Goal: Task Accomplishment & Management: Manage account settings

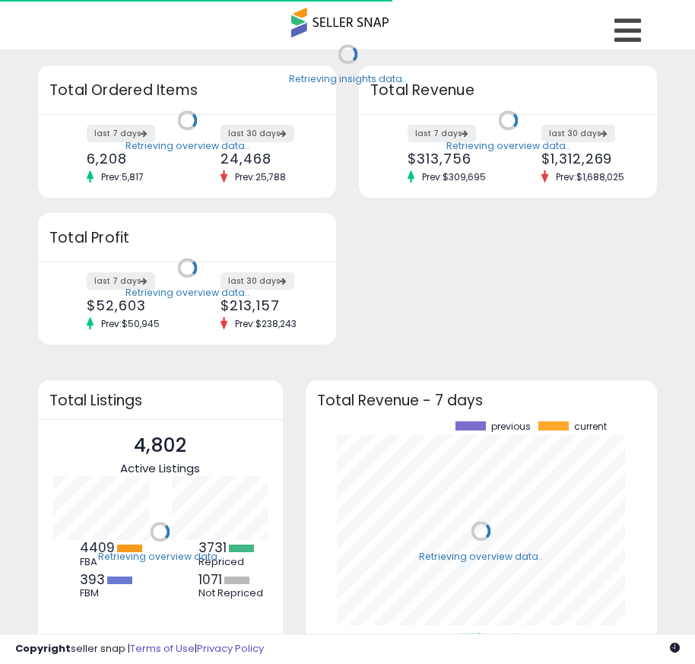
scroll to position [211, 322]
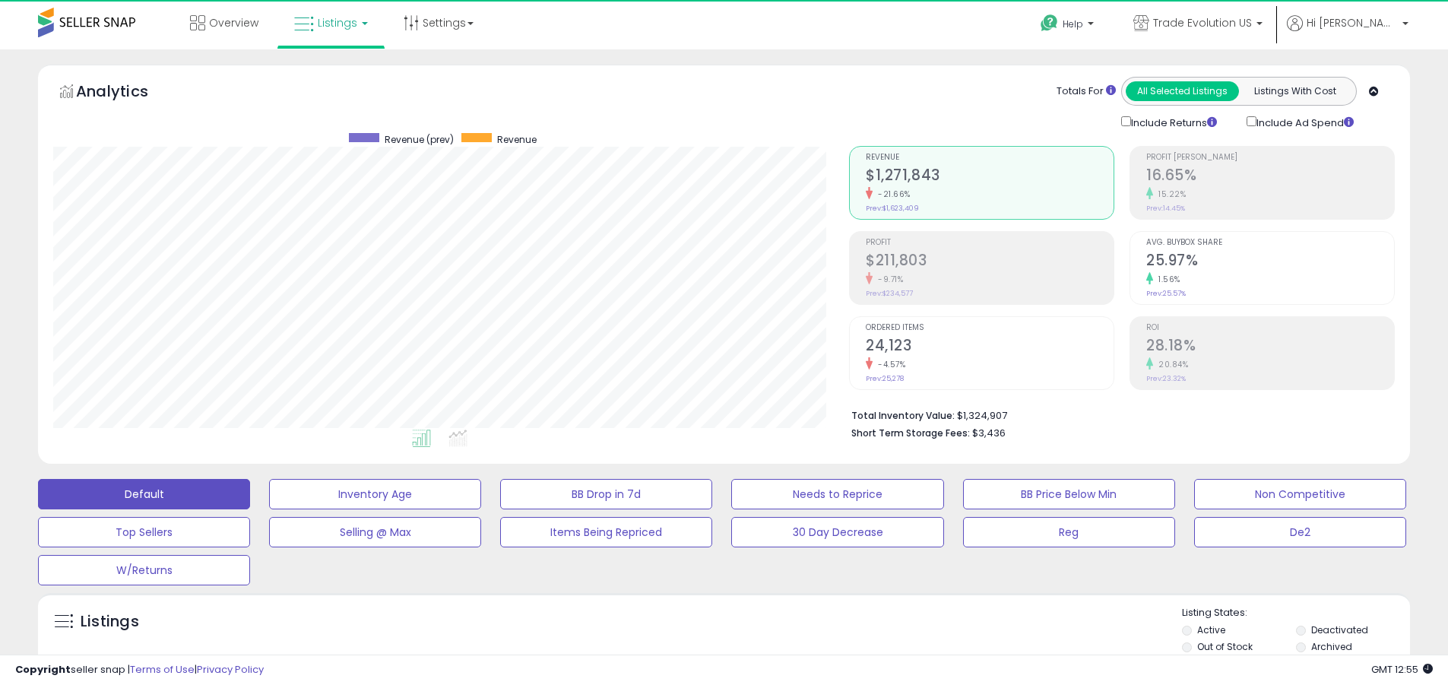
scroll to position [312, 796]
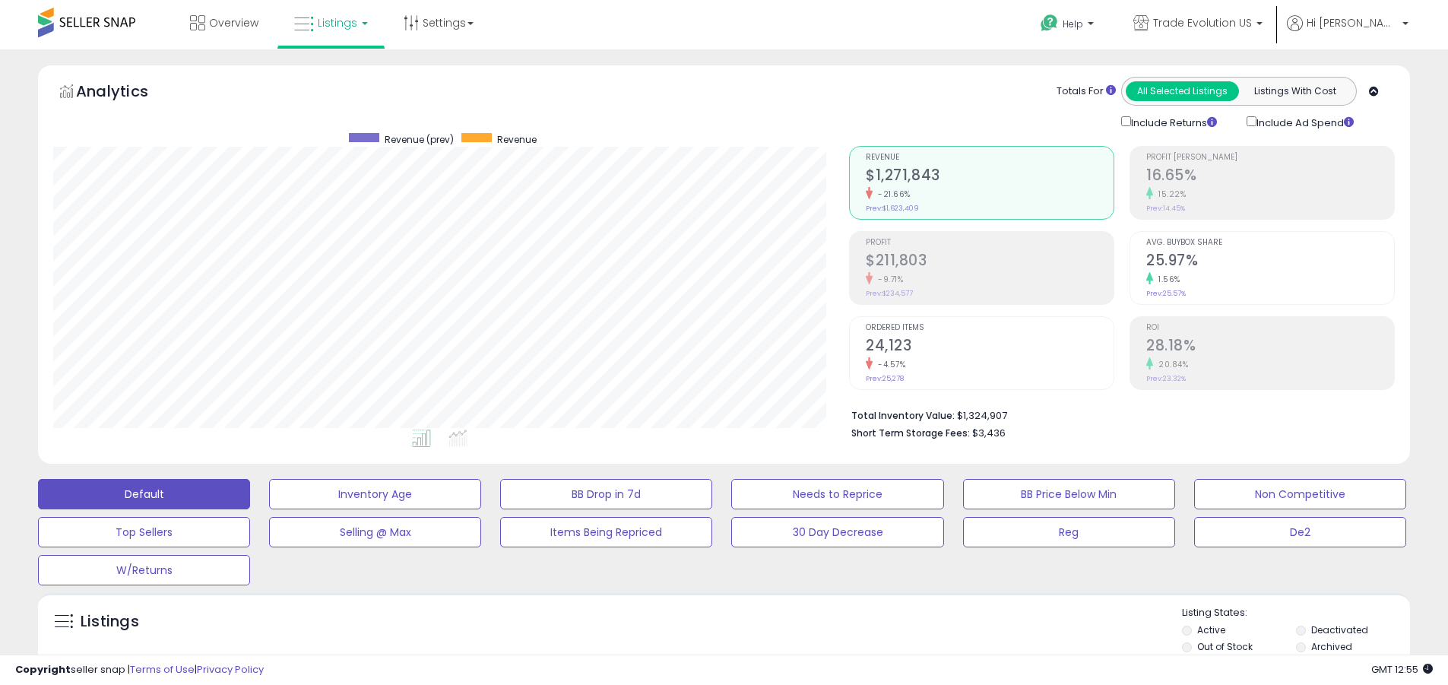
click at [694, 630] on label "Deactivated" at bounding box center [1340, 629] width 57 height 13
click at [694, 646] on label "Archived" at bounding box center [1332, 646] width 41 height 13
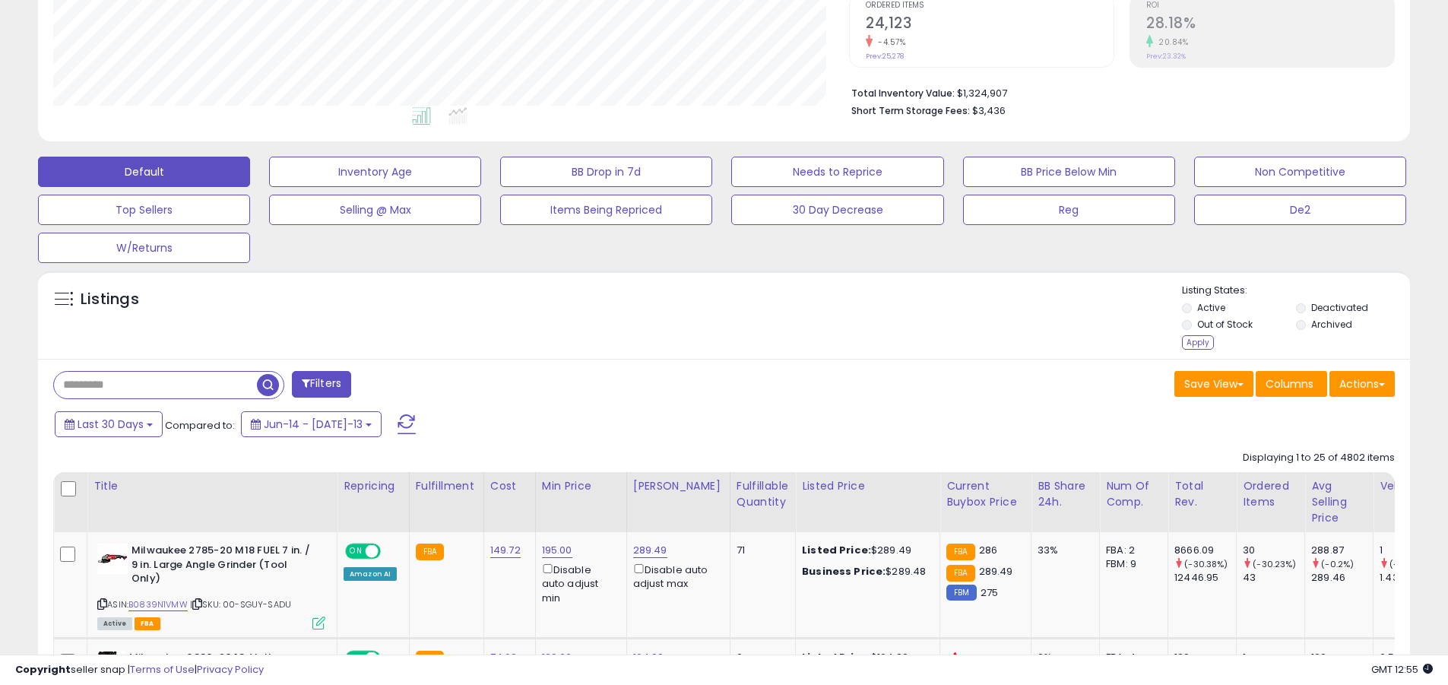
click at [694, 342] on div "Apply" at bounding box center [1198, 342] width 32 height 14
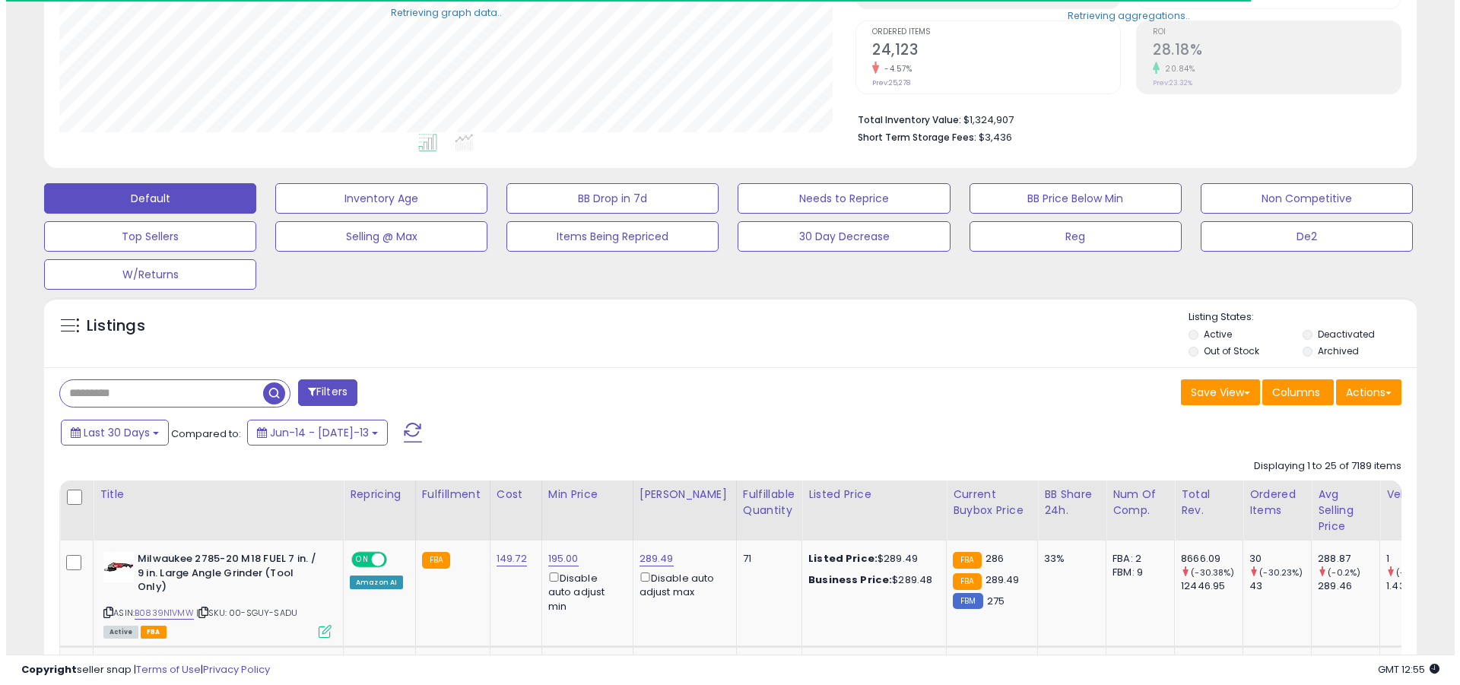
scroll to position [759985, 759500]
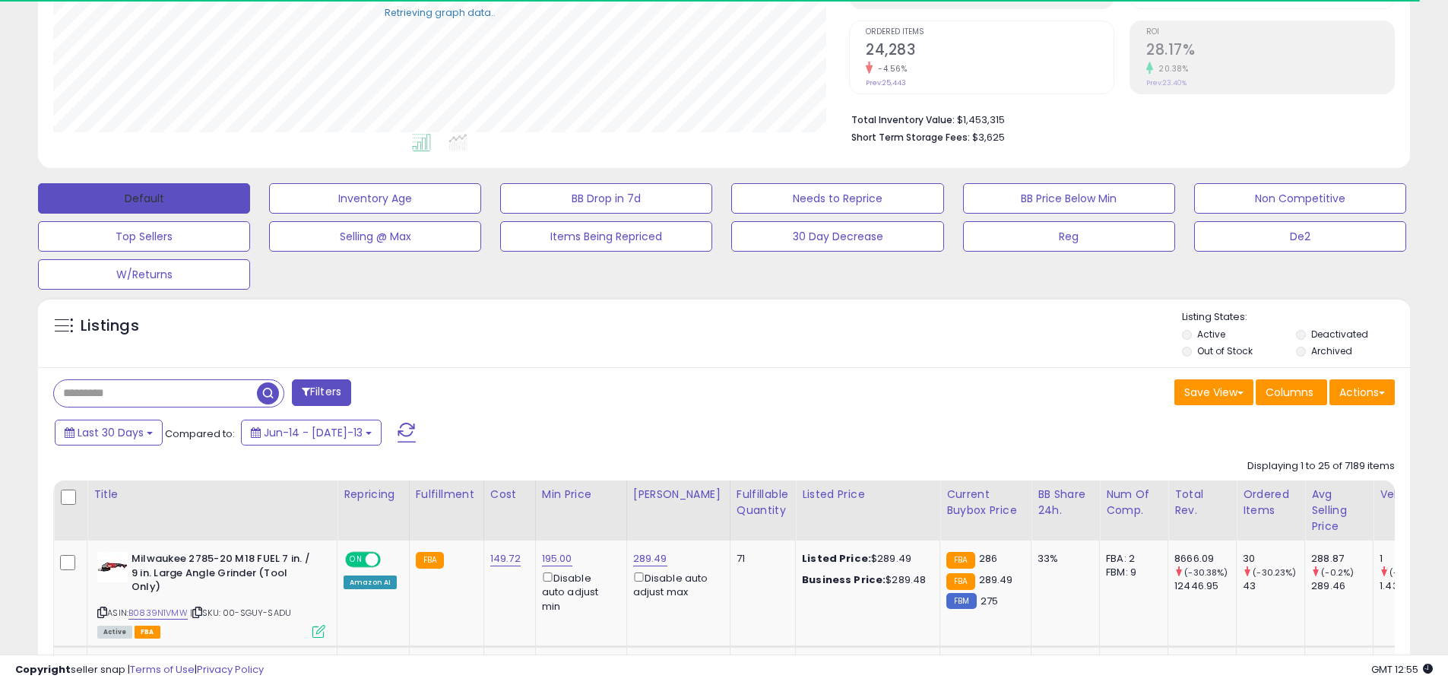
click at [144, 198] on button "Default" at bounding box center [144, 198] width 212 height 30
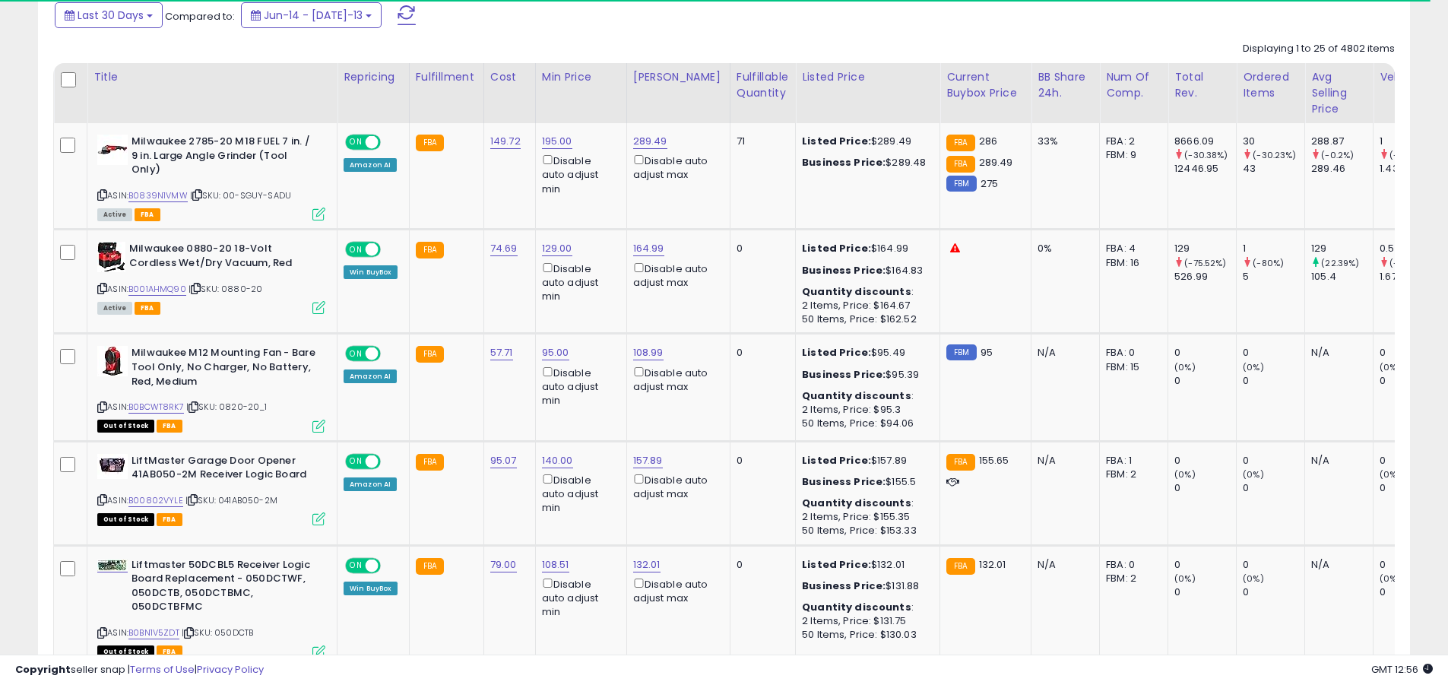
click at [398, 14] on span at bounding box center [407, 15] width 18 height 20
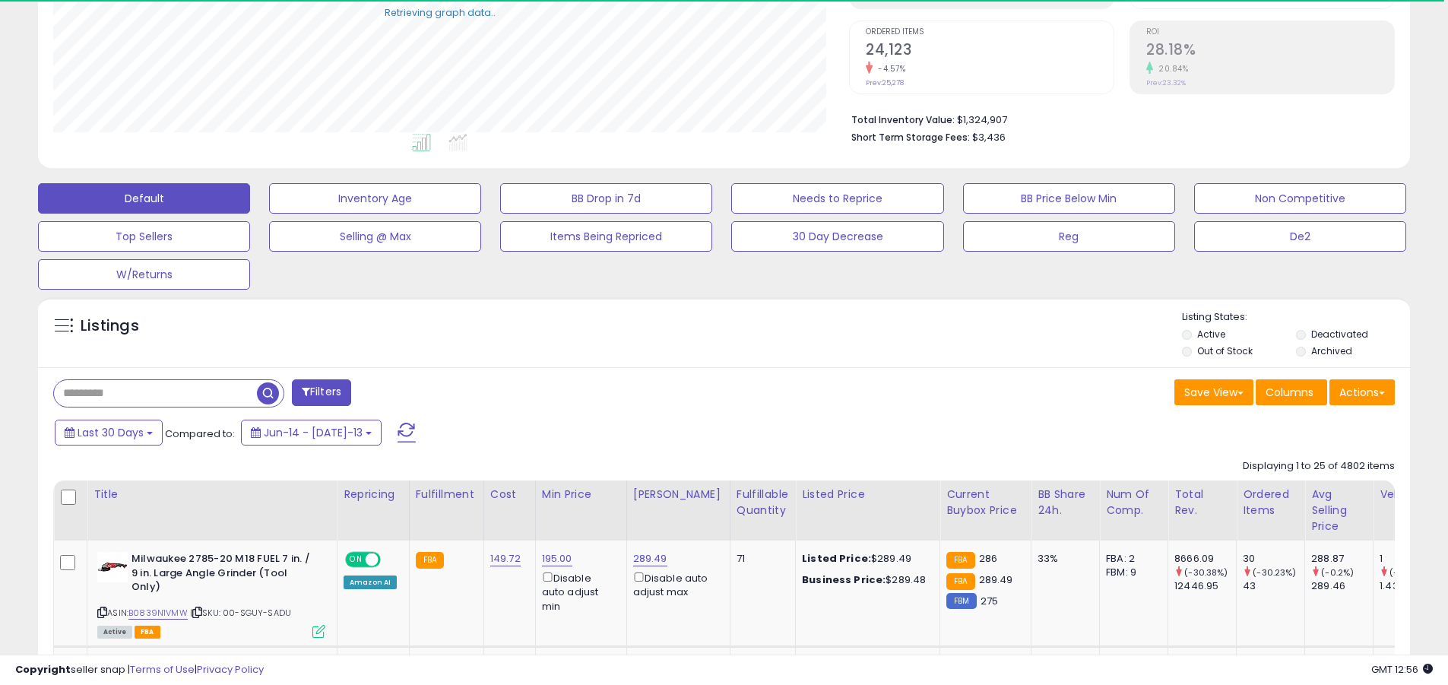
click at [155, 393] on input "text" at bounding box center [155, 393] width 203 height 27
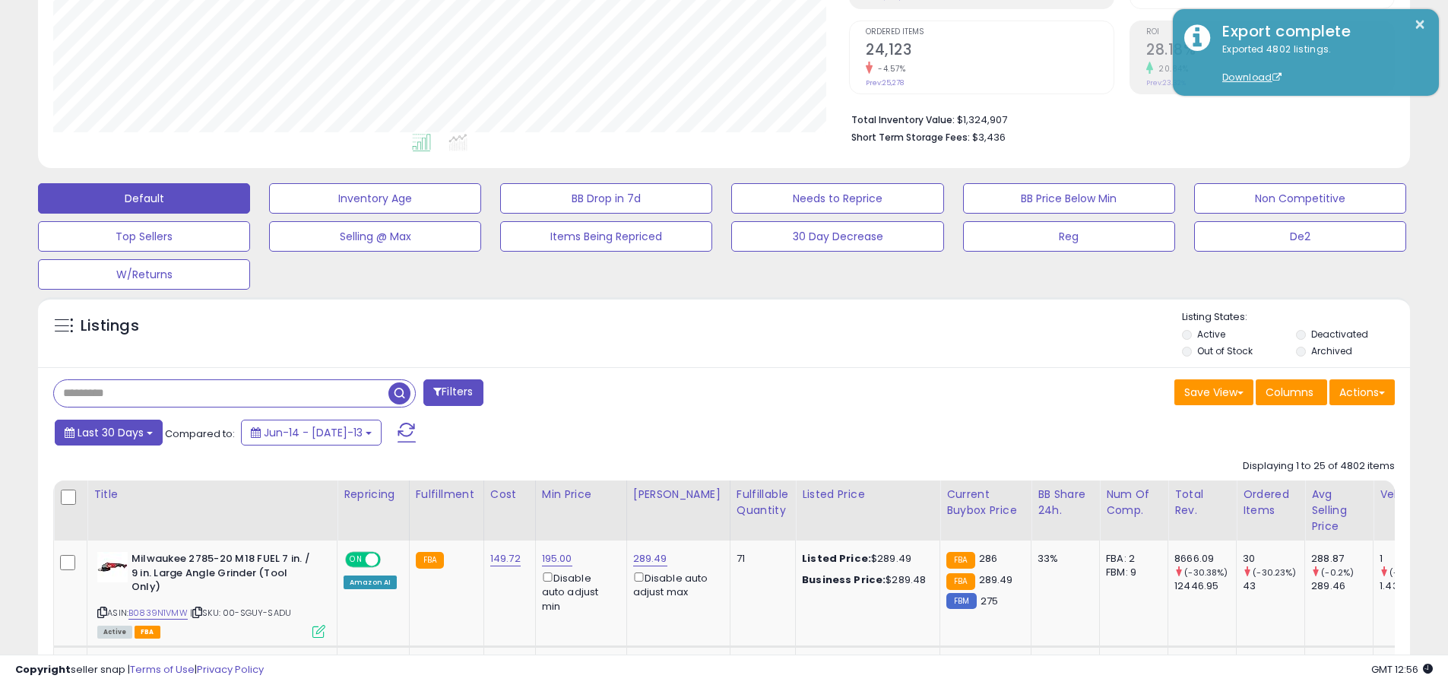
click at [108, 432] on span "Last 30 Days" at bounding box center [111, 432] width 66 height 15
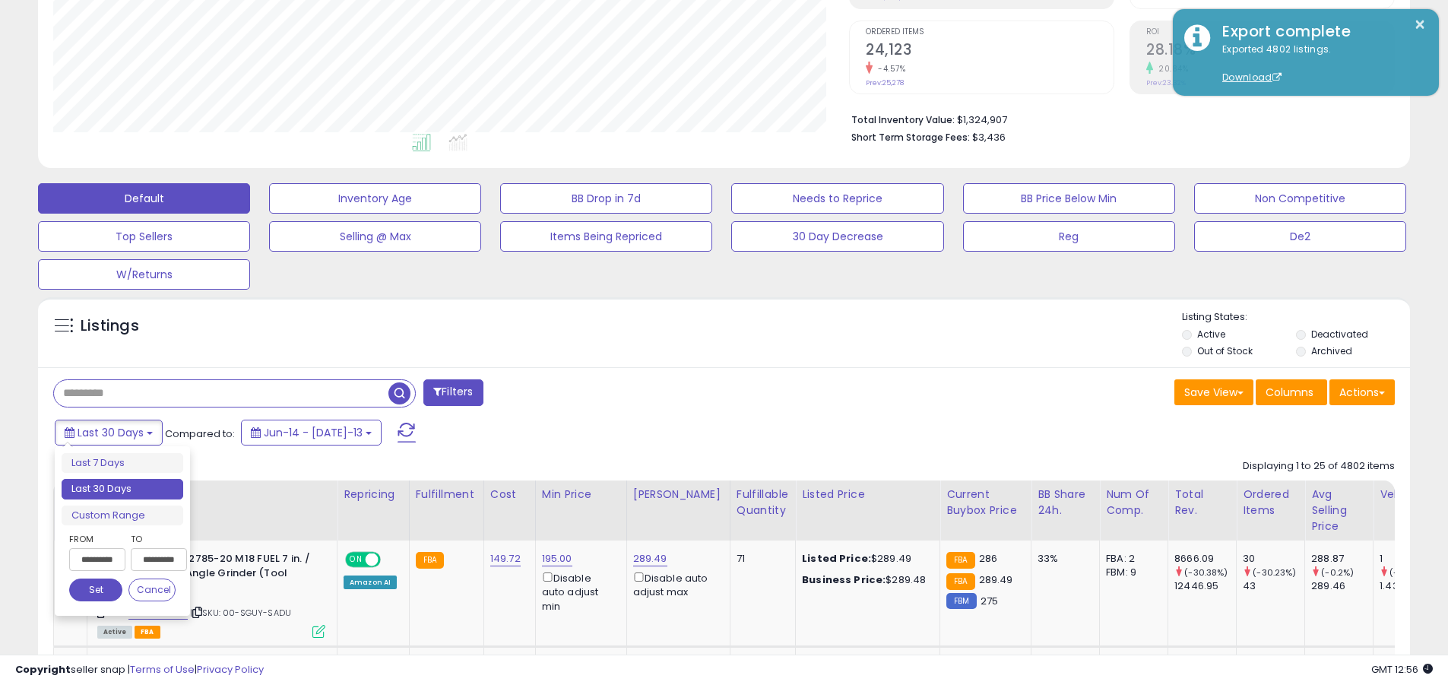
click at [122, 489] on li "Last 30 Days" at bounding box center [123, 489] width 122 height 21
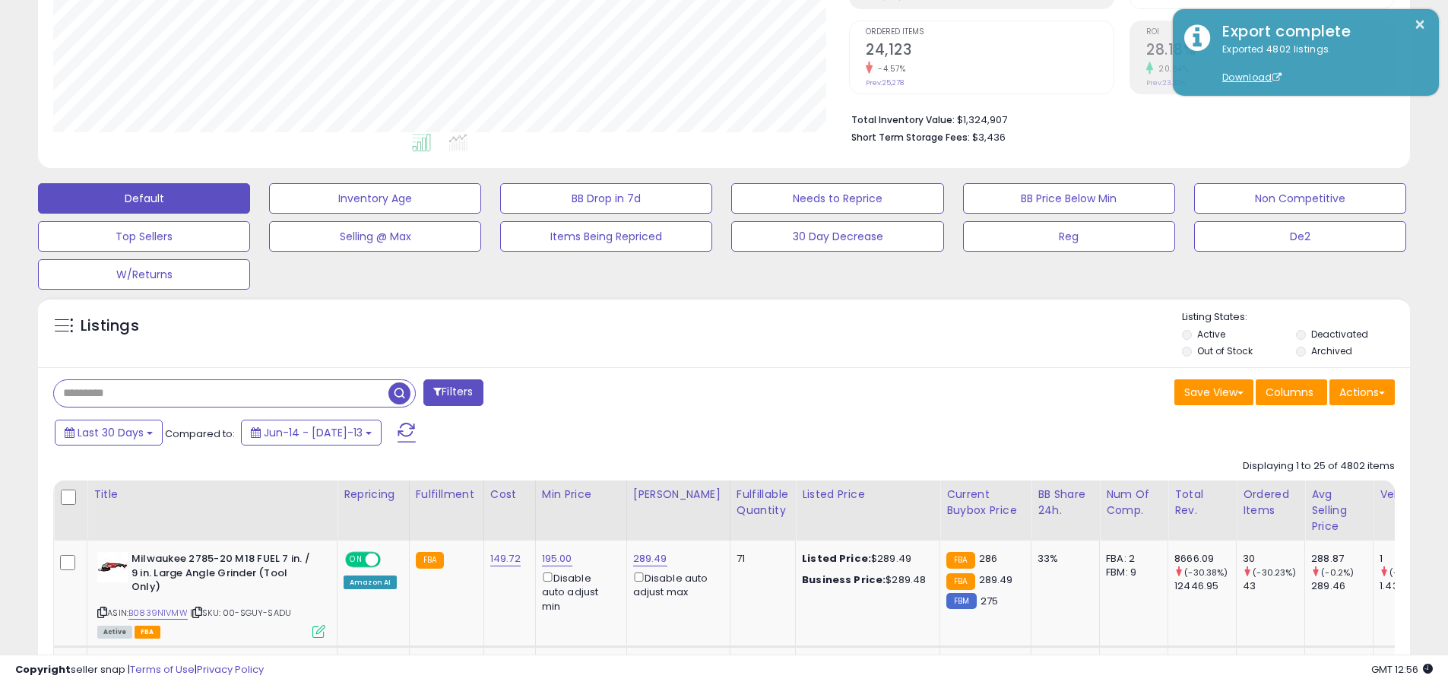
click at [221, 393] on input "text" at bounding box center [221, 393] width 335 height 27
click at [401, 391] on span "button" at bounding box center [400, 393] width 22 height 22
click at [694, 392] on button "Actions" at bounding box center [1362, 392] width 65 height 26
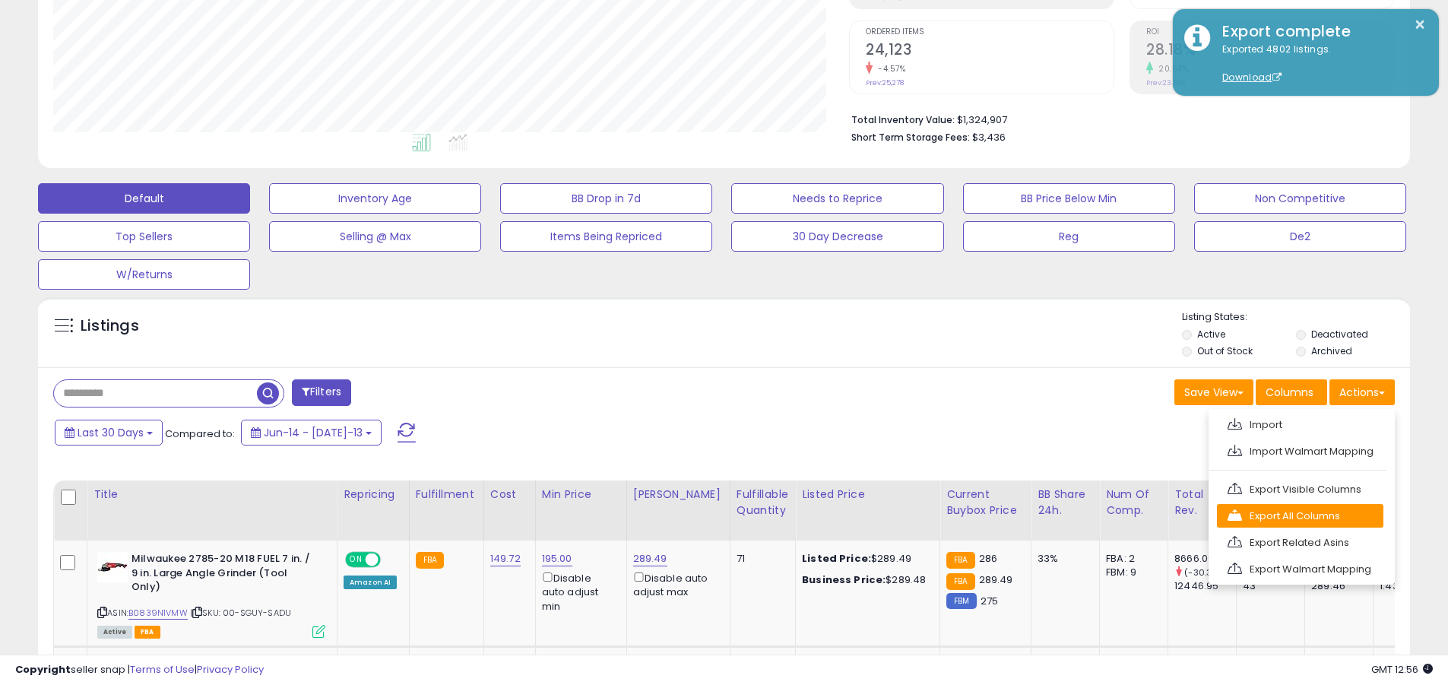
click at [694, 515] on link "Export All Columns" at bounding box center [1300, 516] width 167 height 24
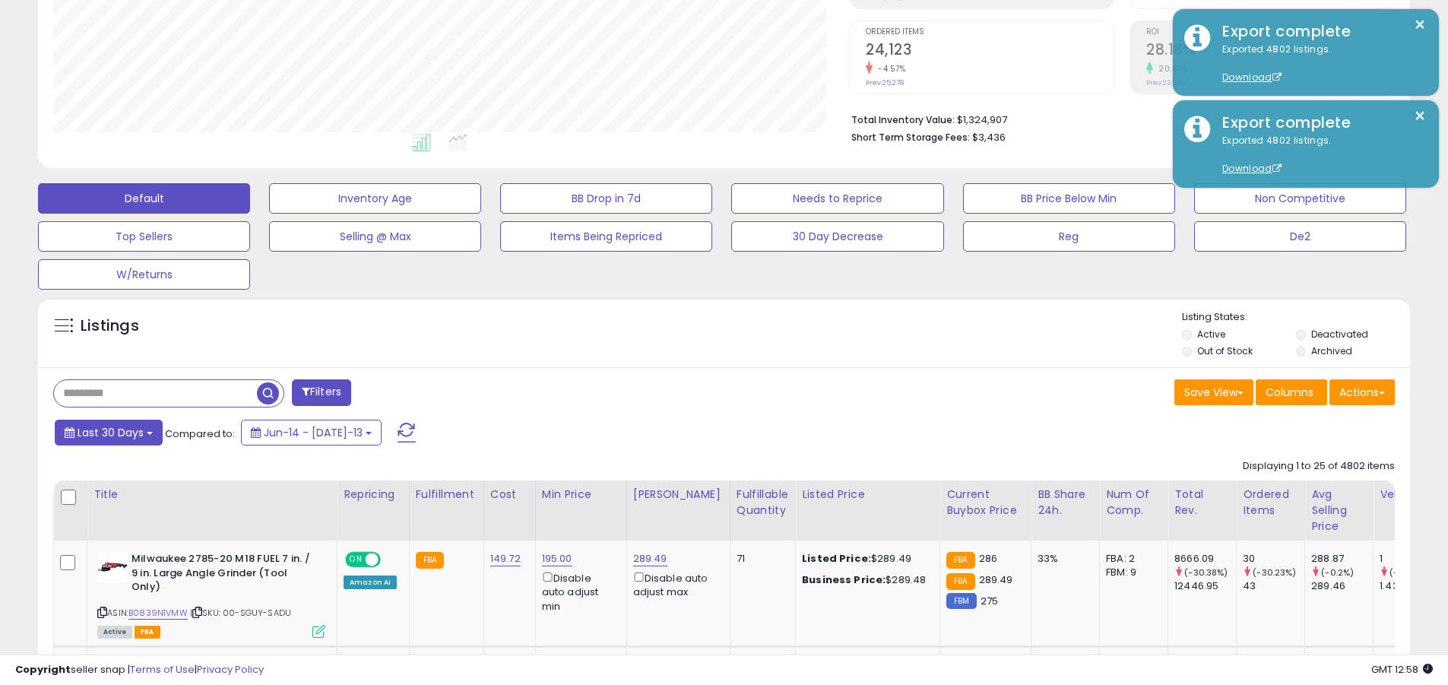
click at [108, 432] on span "Last 30 Days" at bounding box center [111, 432] width 66 height 15
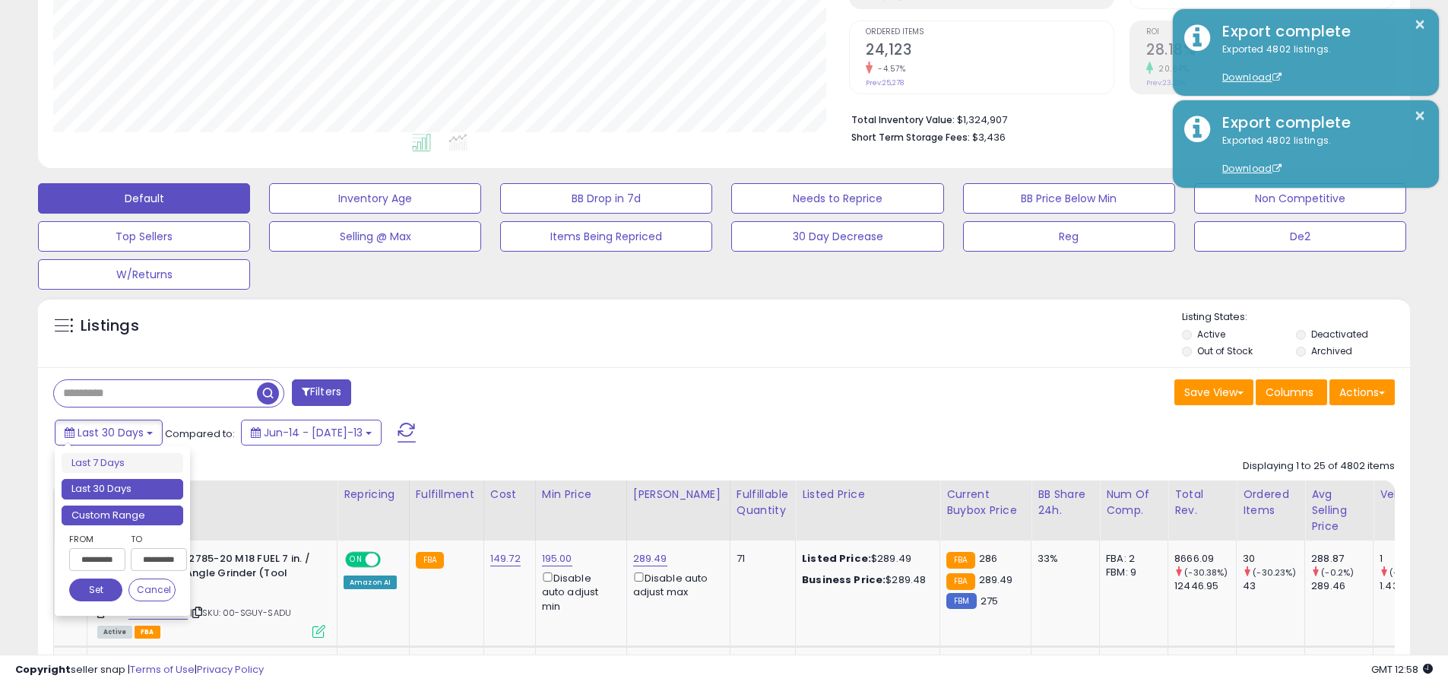
click at [122, 515] on li "Custom Range" at bounding box center [123, 516] width 122 height 21
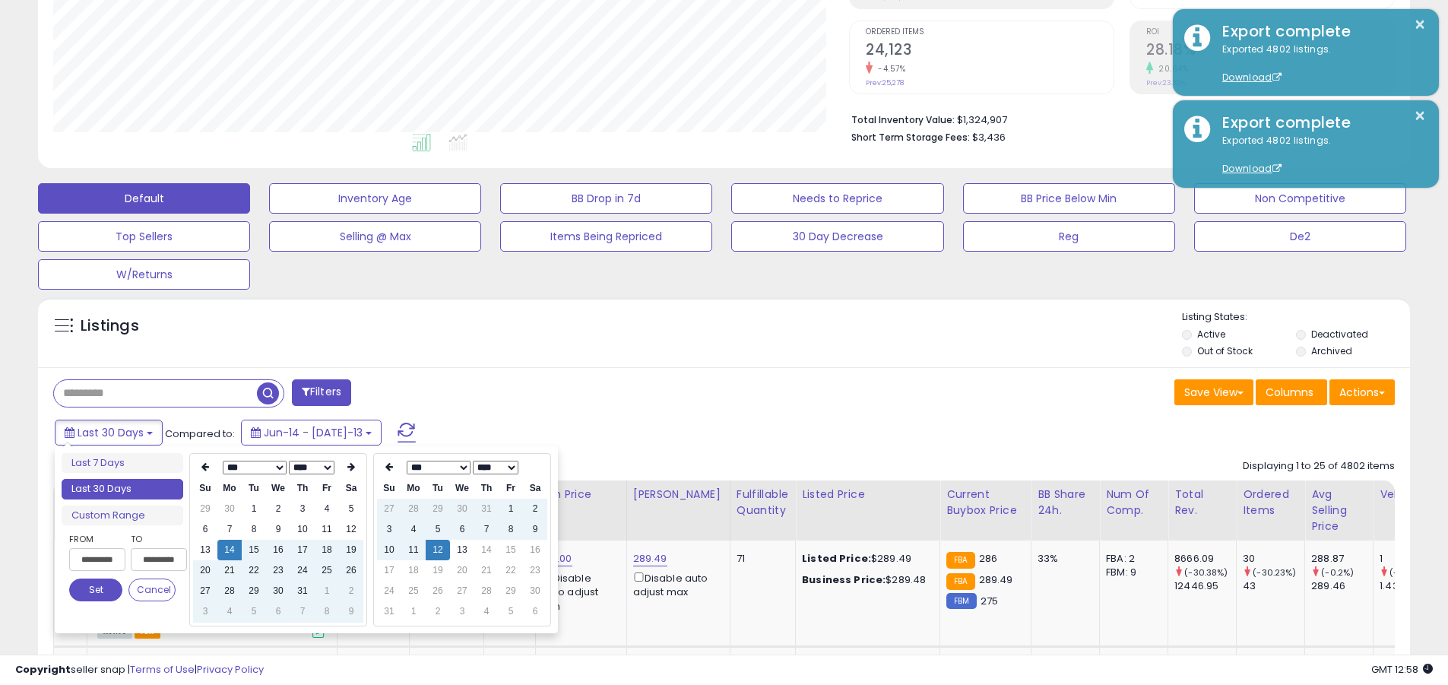
click at [97, 560] on input "**********" at bounding box center [97, 559] width 56 height 23
type input "**********"
click at [96, 590] on button "Set" at bounding box center [95, 590] width 53 height 23
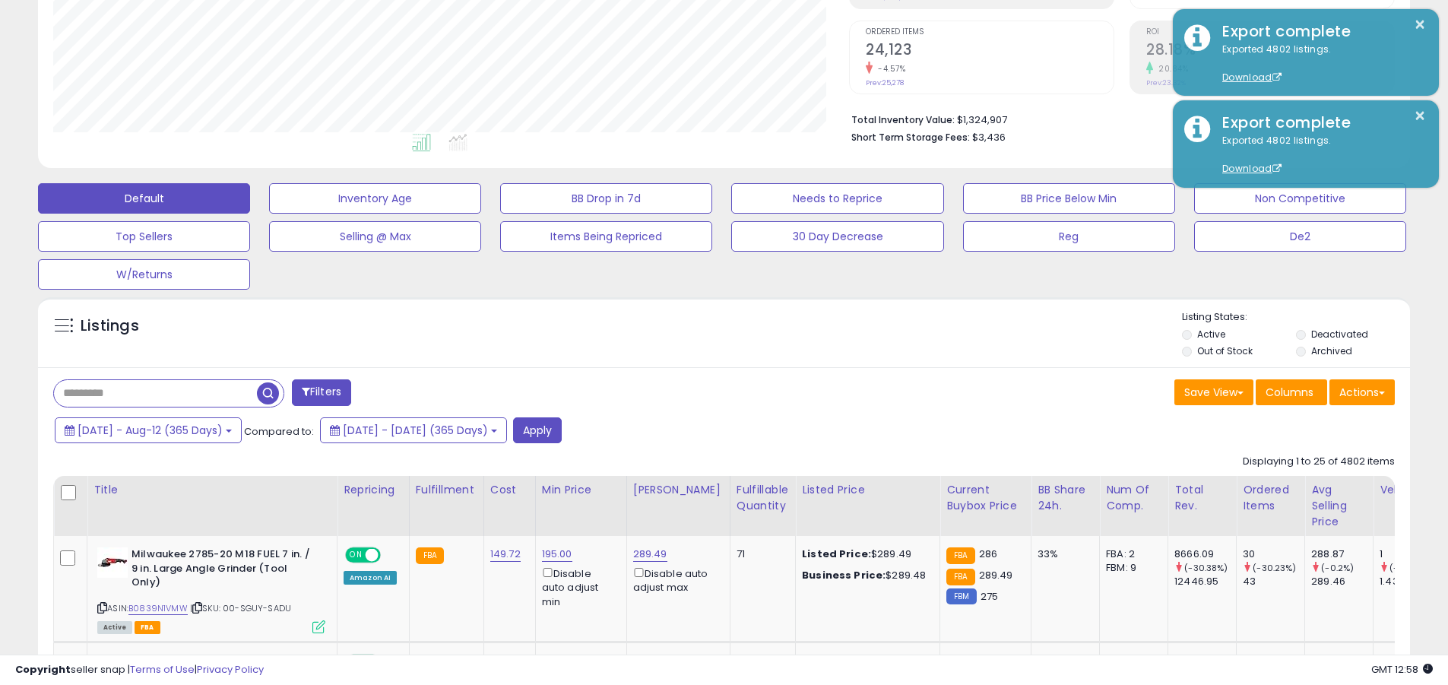
click at [155, 393] on input "text" at bounding box center [155, 393] width 203 height 27
click at [562, 430] on button "Apply" at bounding box center [537, 430] width 49 height 26
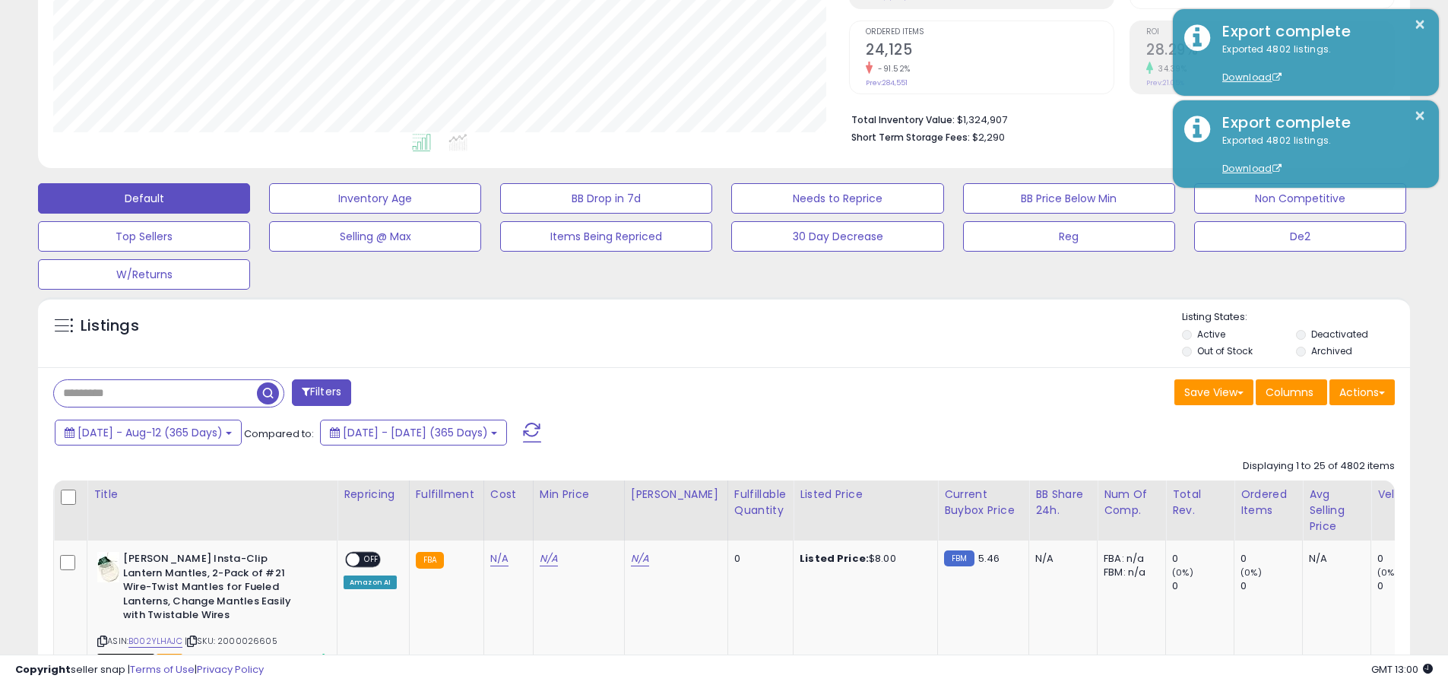
click at [694, 392] on button "Actions" at bounding box center [1362, 392] width 65 height 26
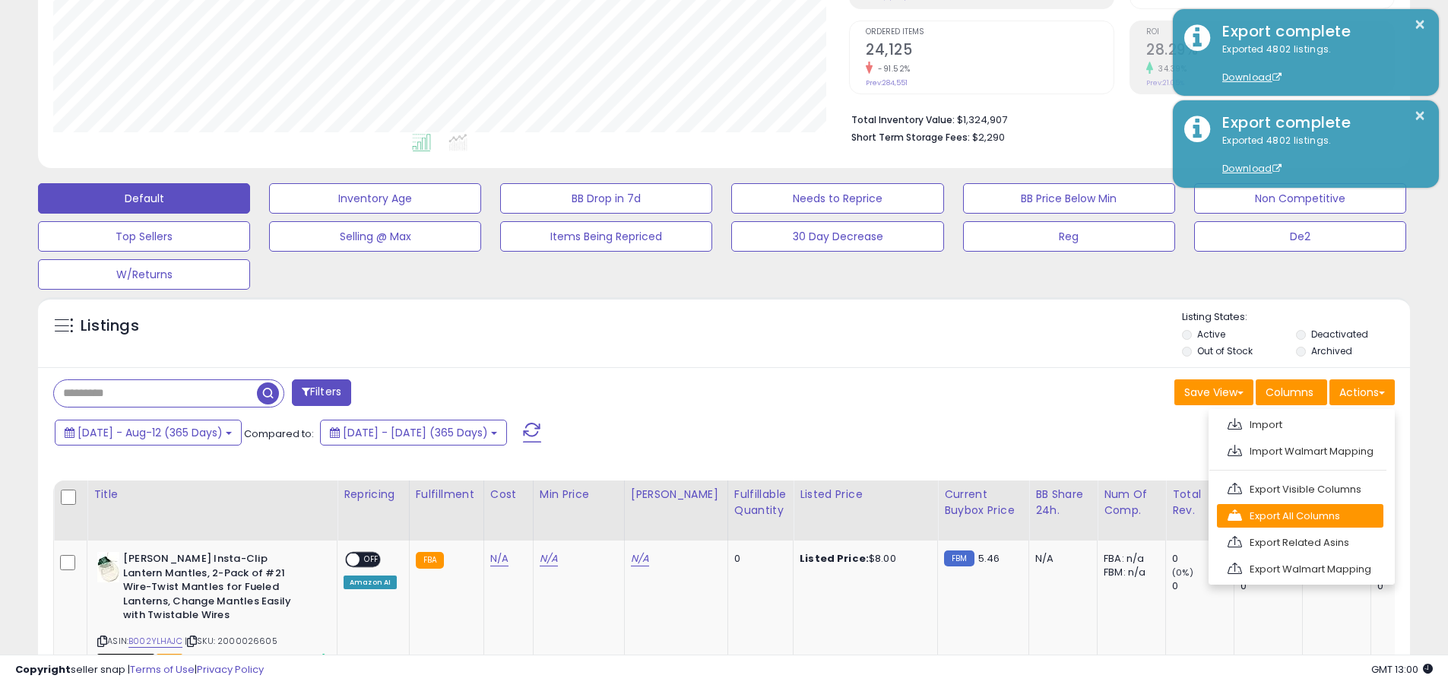
click at [694, 515] on link "Export All Columns" at bounding box center [1300, 516] width 167 height 24
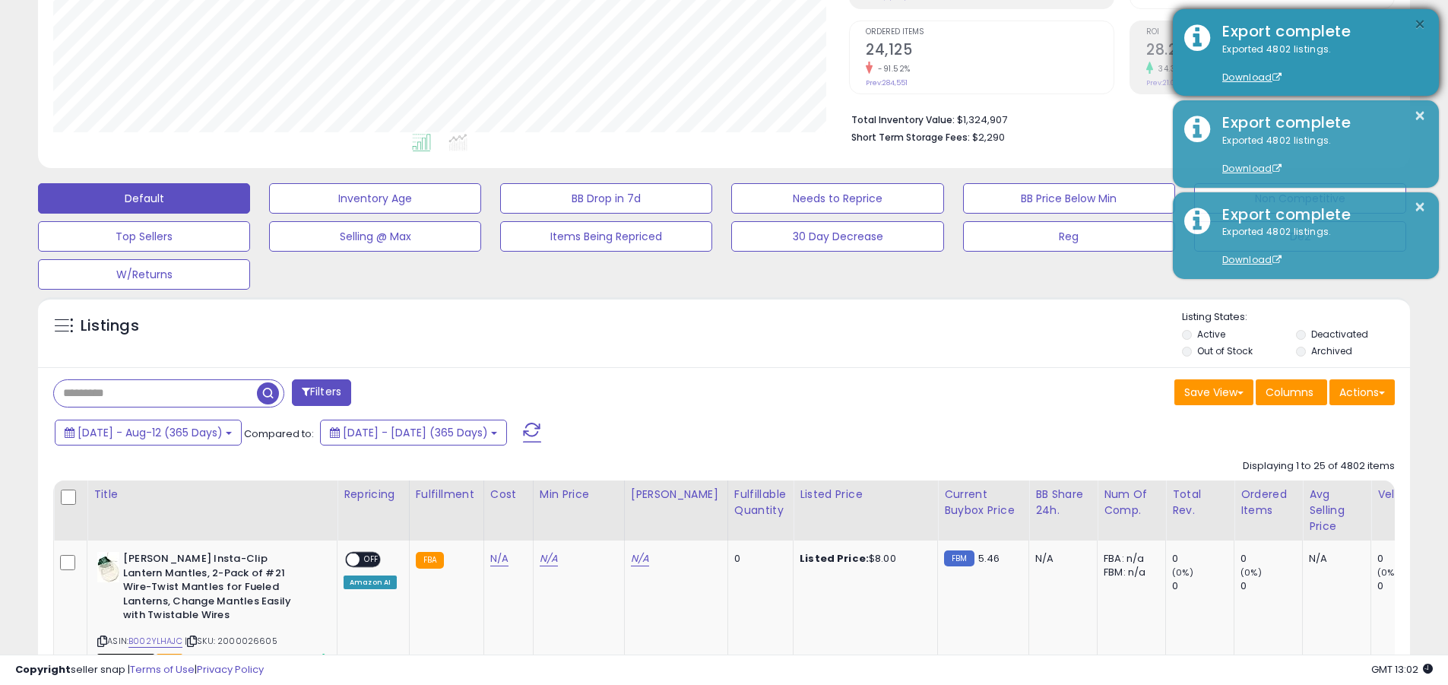
click at [694, 24] on button "×" at bounding box center [1420, 24] width 12 height 19
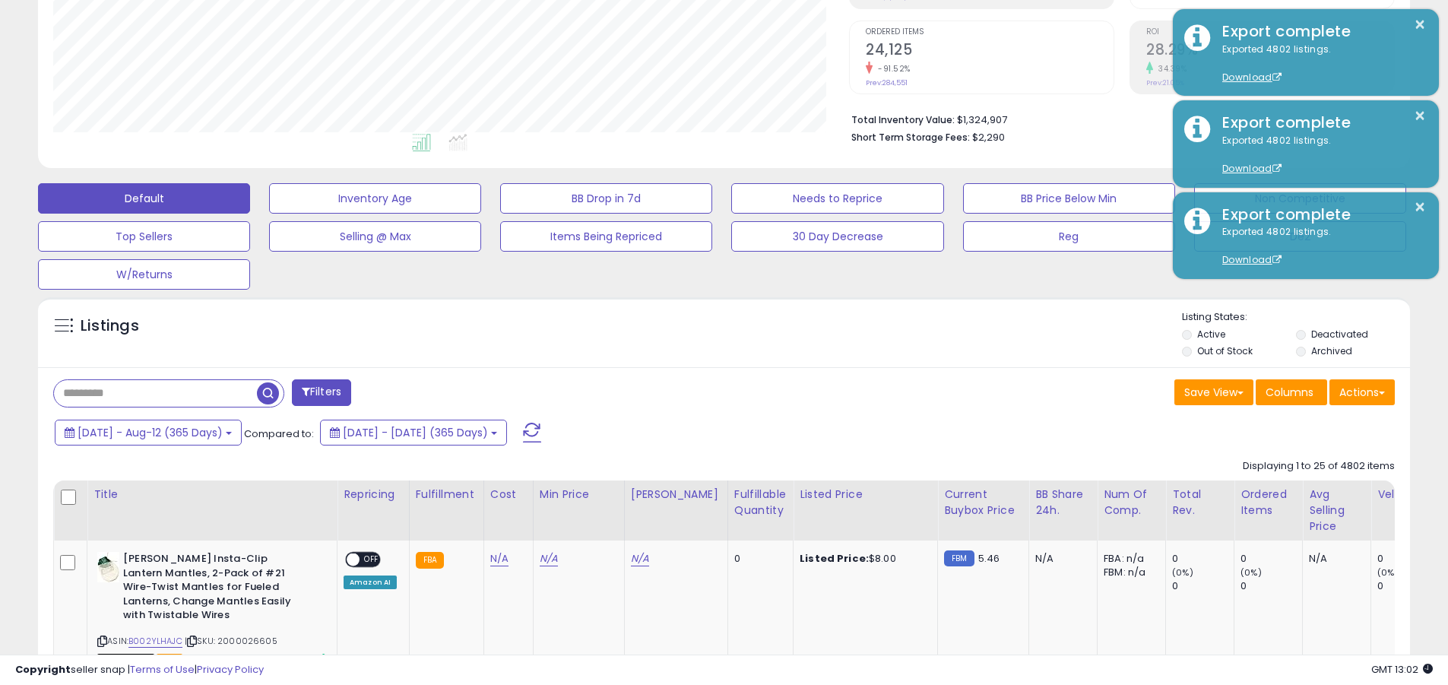
click at [155, 393] on input "text" at bounding box center [155, 393] width 203 height 27
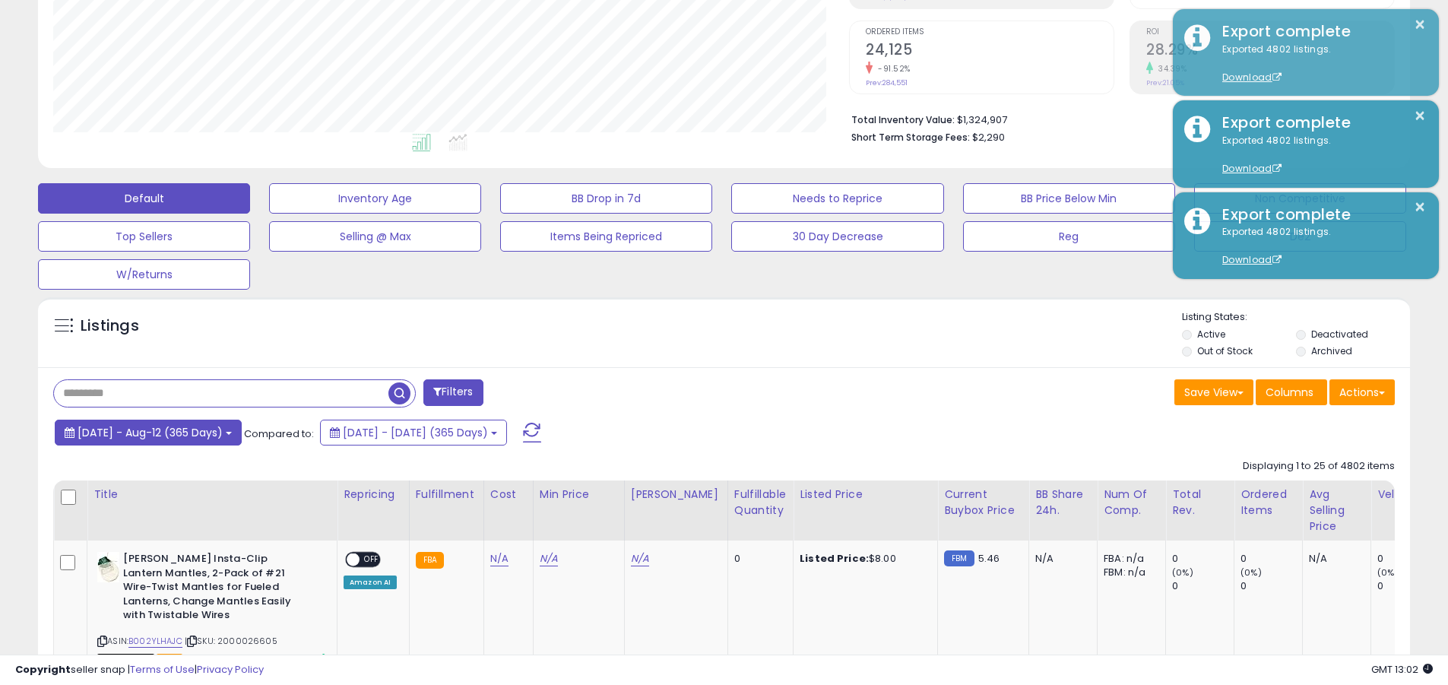
click at [164, 432] on span "2024-Aug-13 - Aug-12 (365 Days)" at bounding box center [150, 432] width 145 height 15
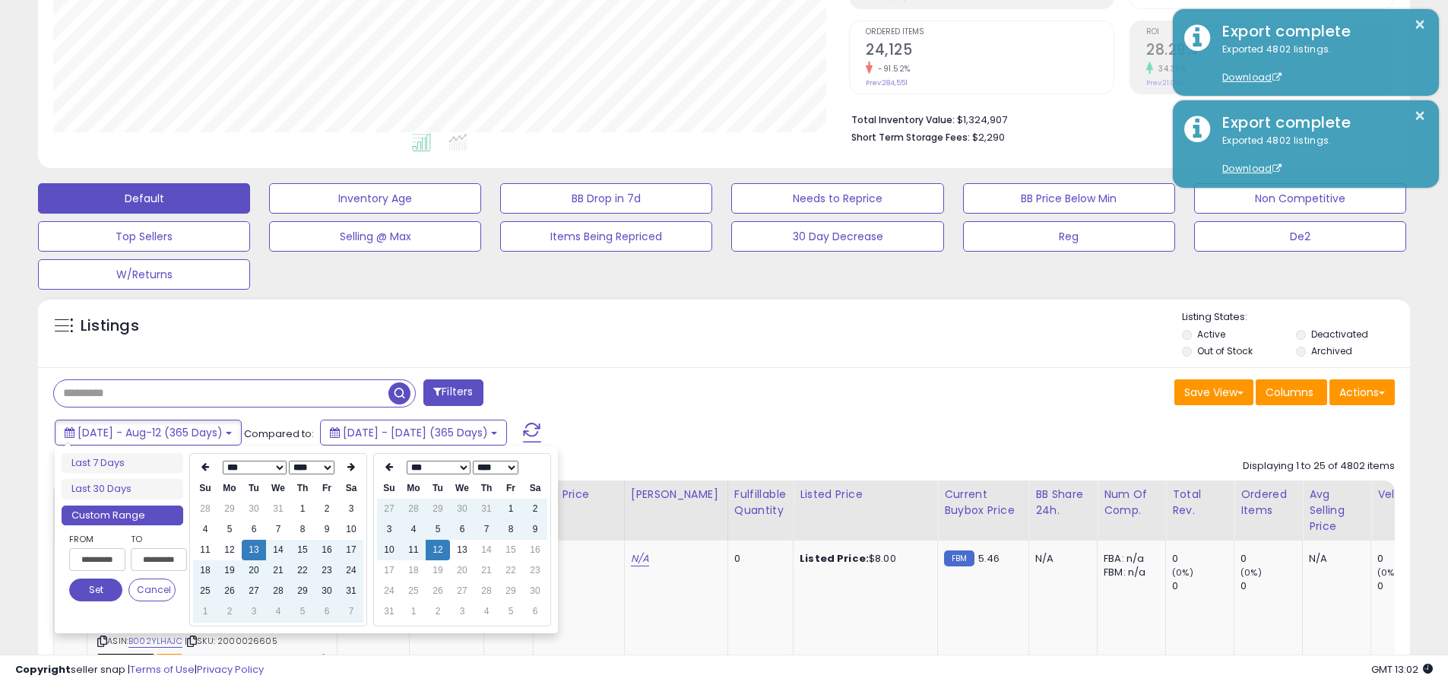
click at [97, 560] on input "**********" at bounding box center [97, 559] width 56 height 23
type input "**********"
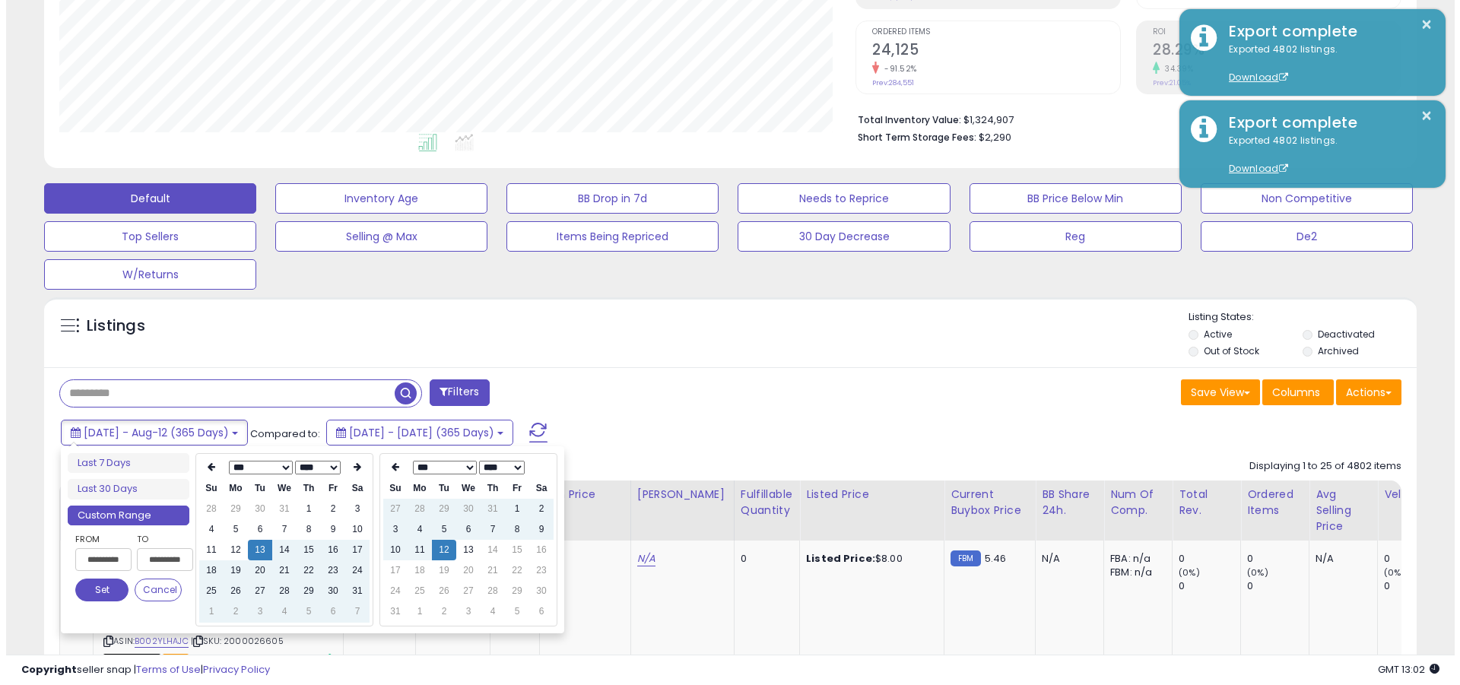
scroll to position [0, 1]
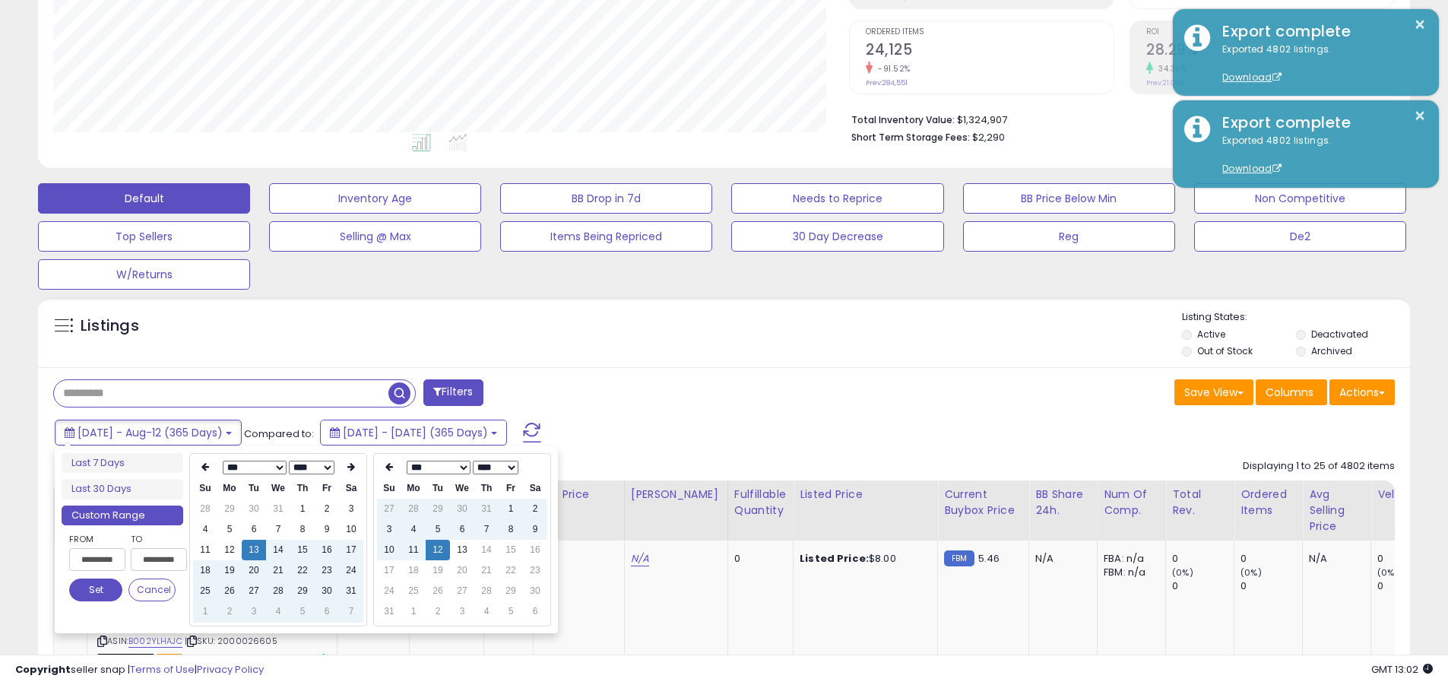
click at [96, 590] on button "Set" at bounding box center [95, 590] width 53 height 23
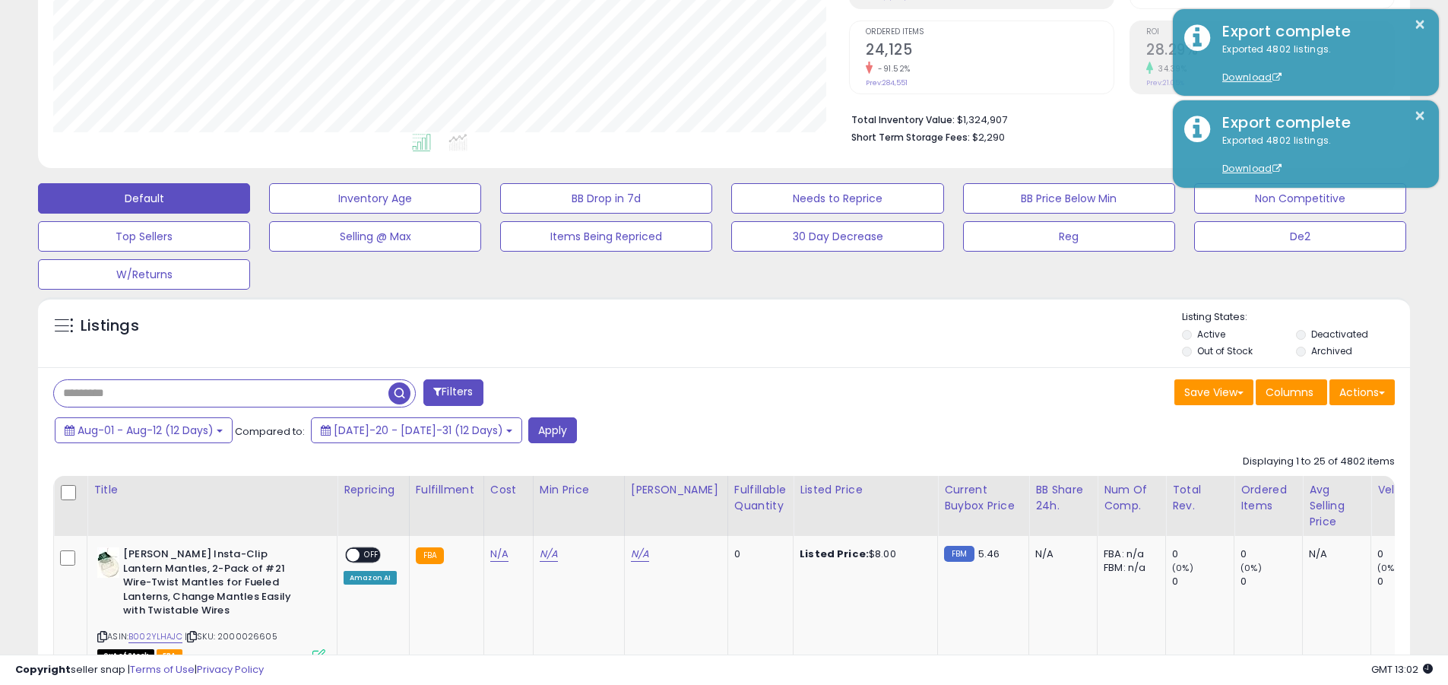
click at [221, 393] on input "text" at bounding box center [221, 393] width 335 height 27
click at [528, 430] on button "Apply" at bounding box center [552, 430] width 49 height 26
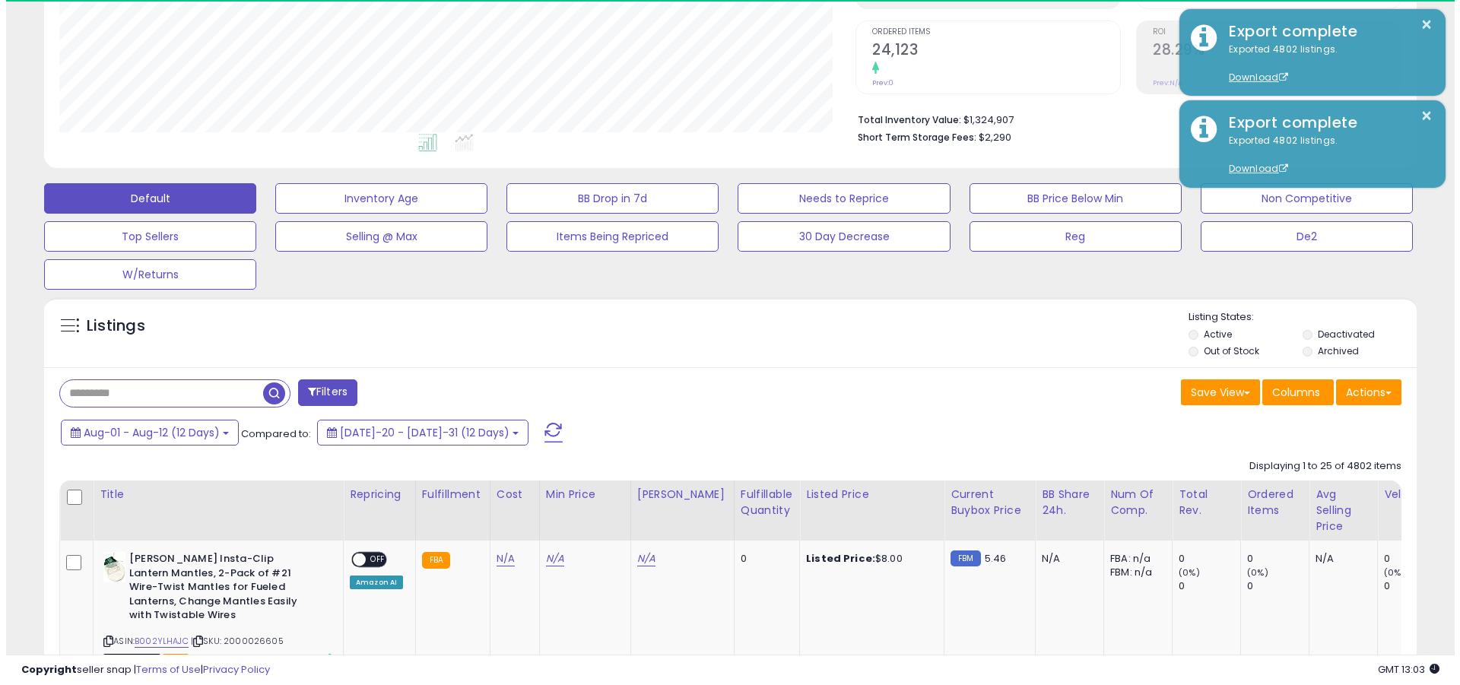
scroll to position [312, 796]
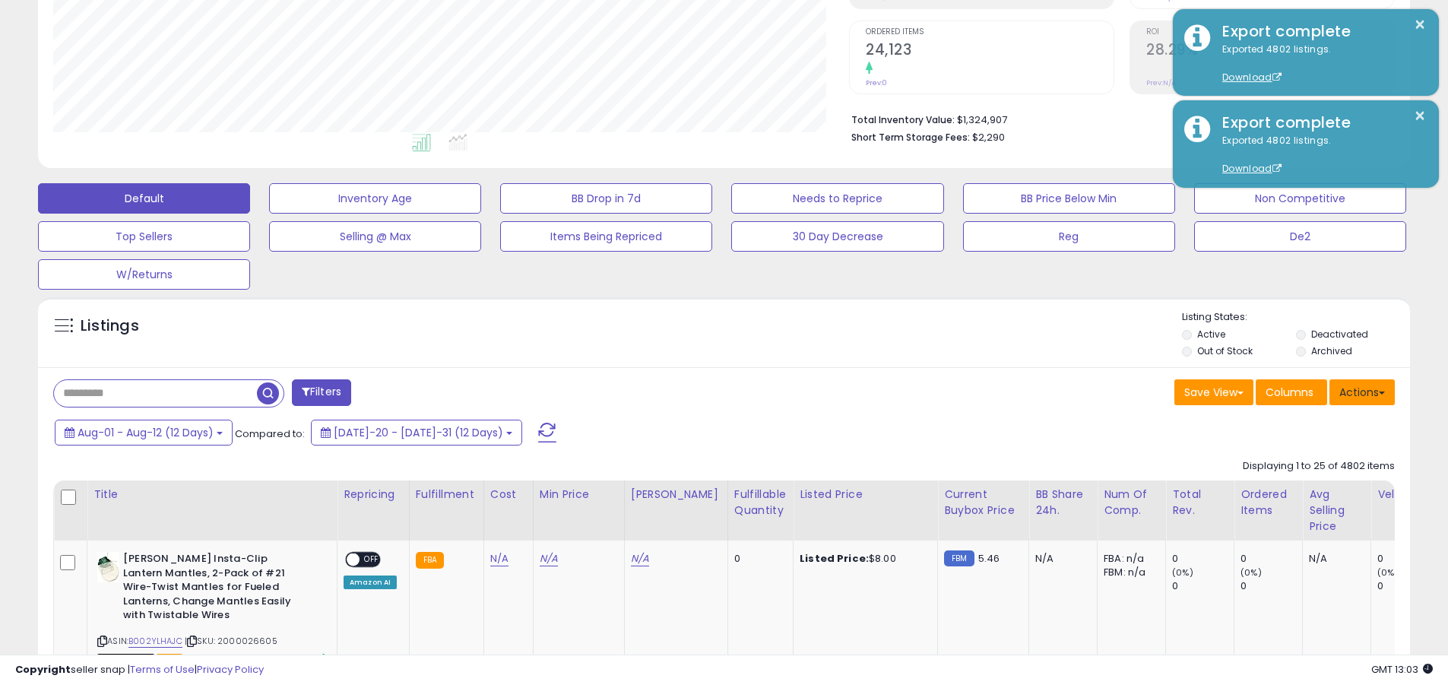
click at [694, 392] on button "Actions" at bounding box center [1362, 392] width 65 height 26
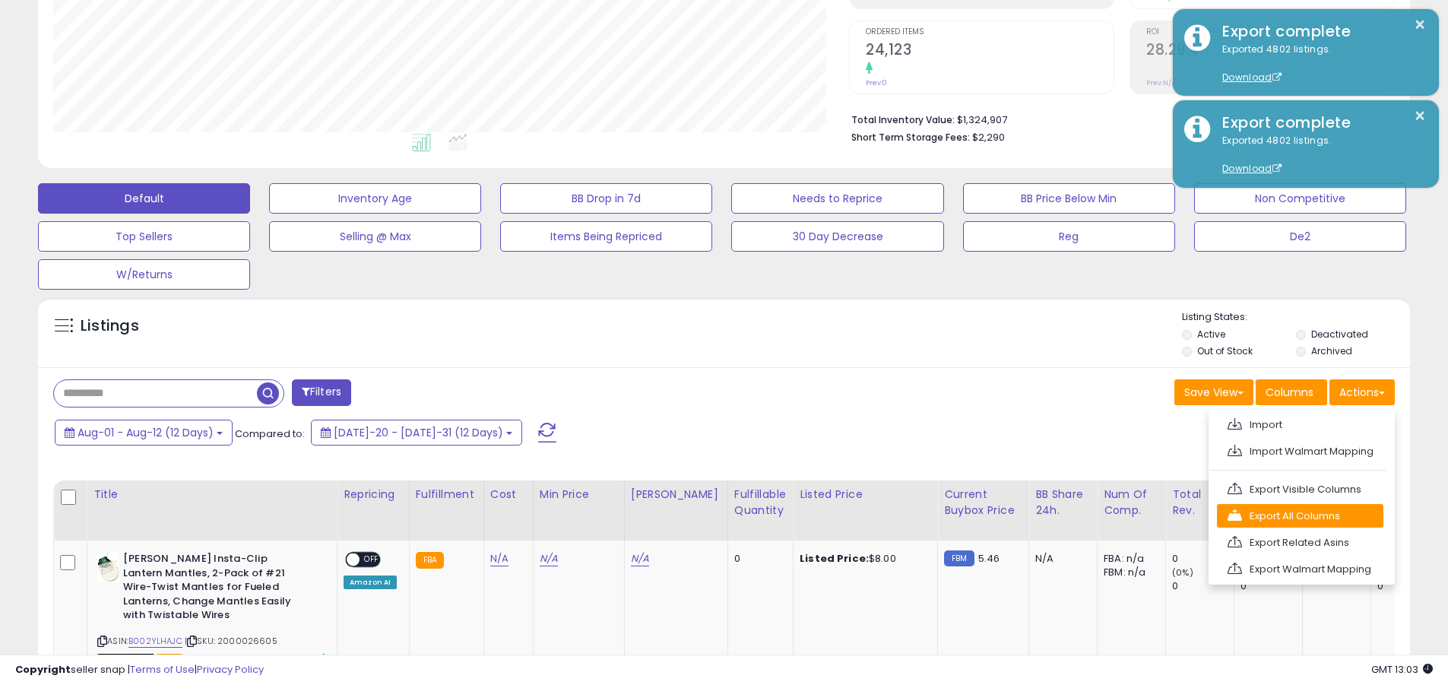
click at [694, 515] on link "Export All Columns" at bounding box center [1300, 516] width 167 height 24
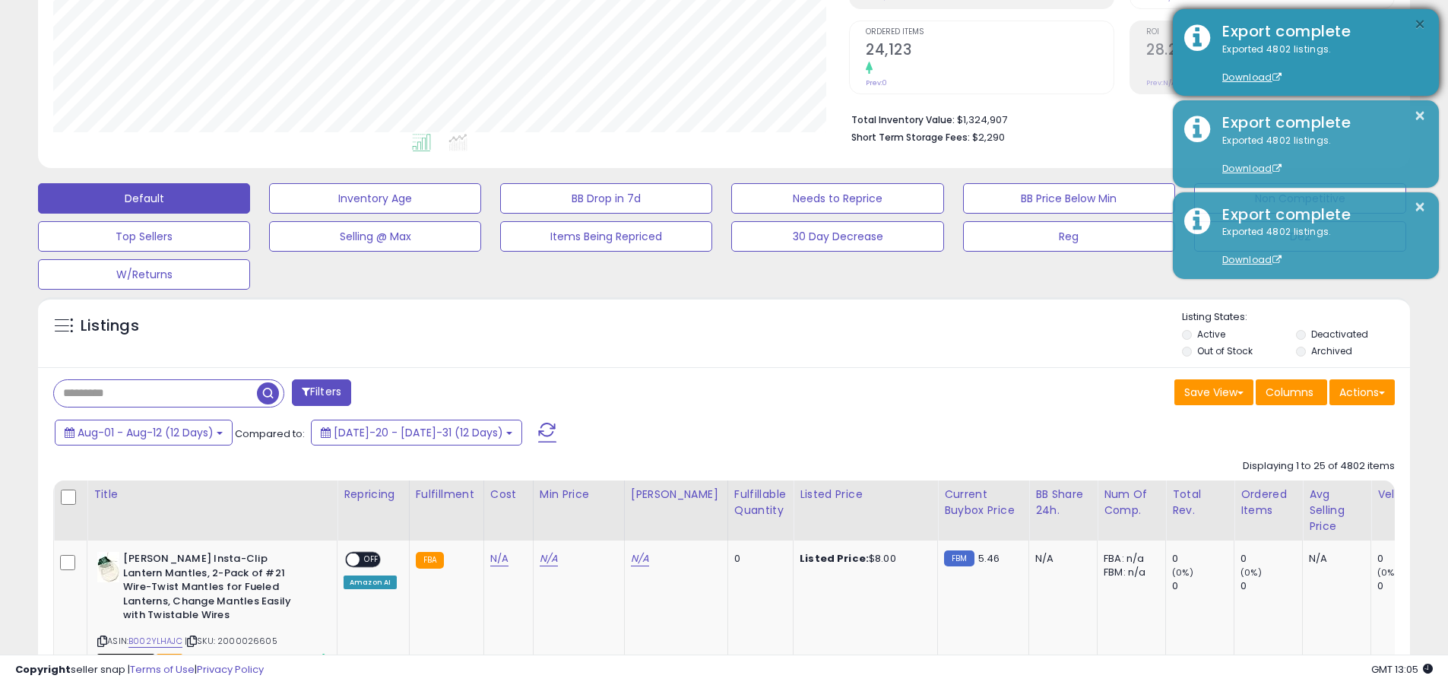
click at [694, 24] on button "×" at bounding box center [1420, 24] width 12 height 19
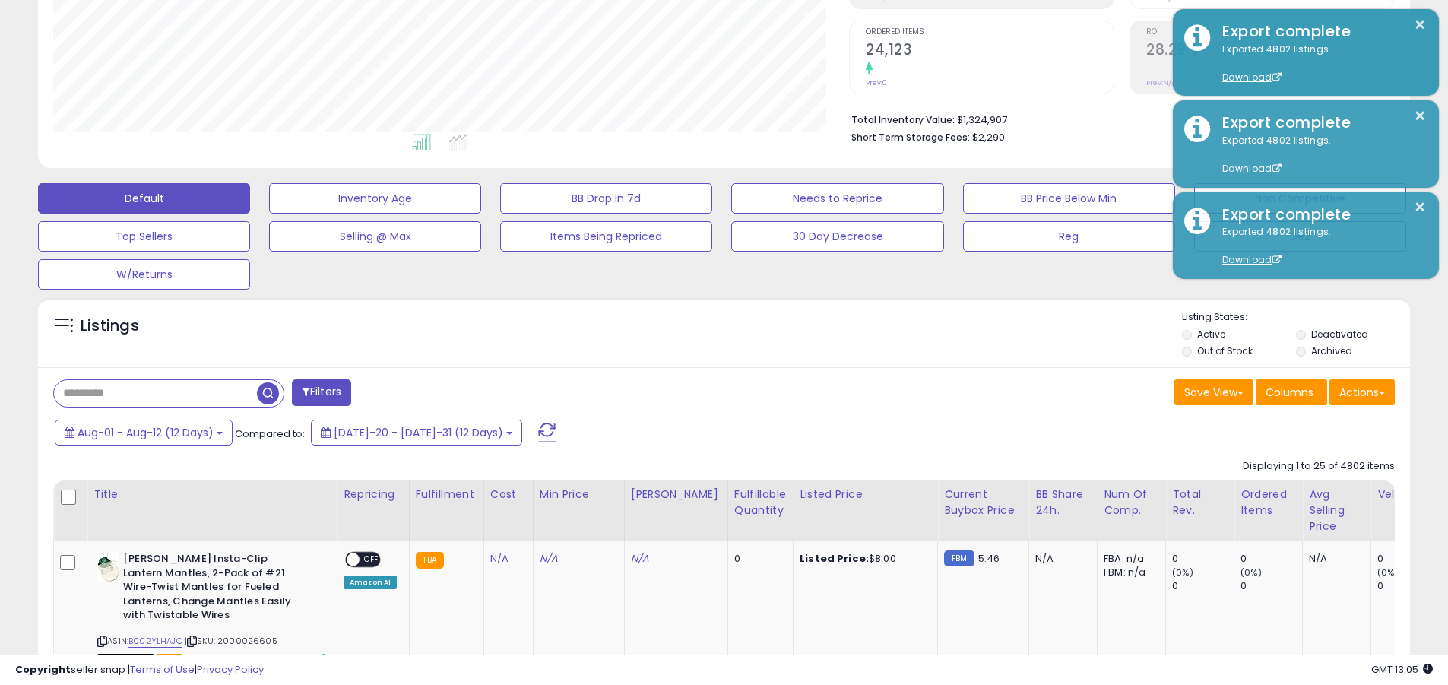
click at [155, 393] on input "text" at bounding box center [155, 393] width 203 height 27
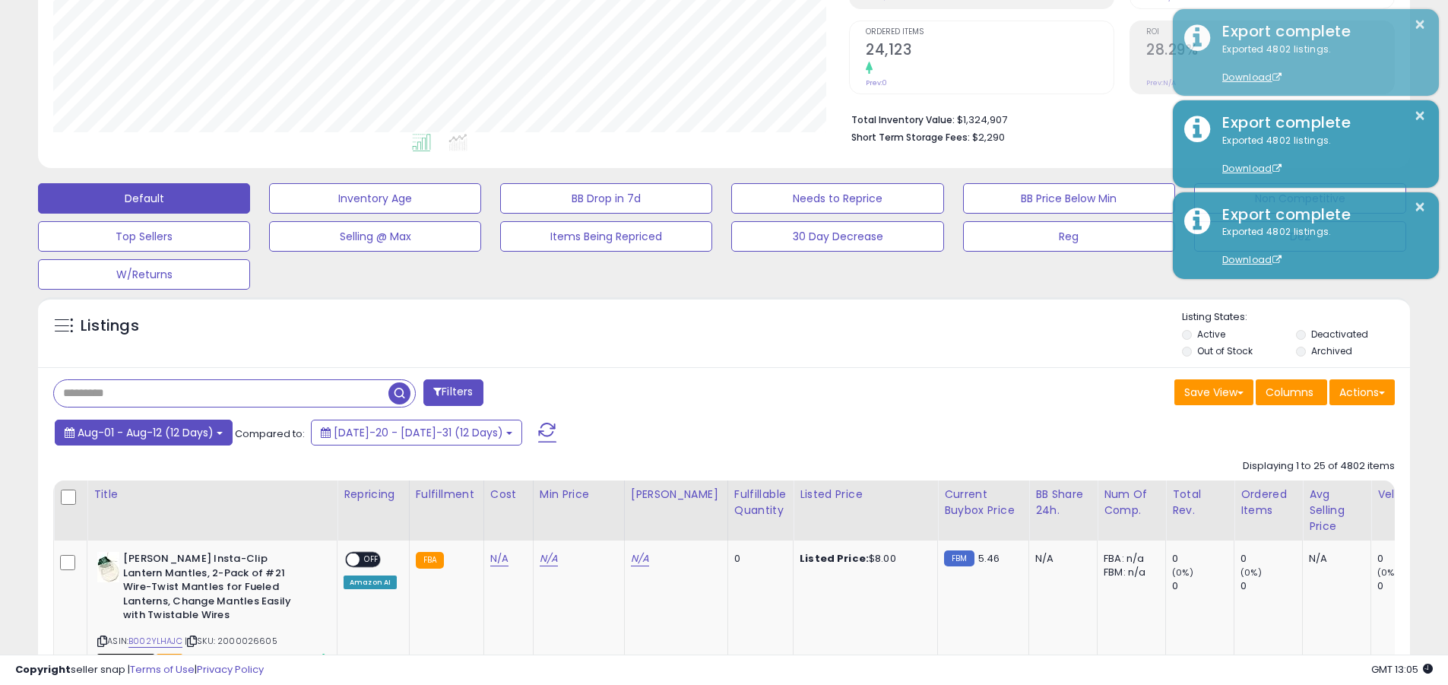
click at [145, 432] on span "Aug-01 - Aug-12 (12 Days)" at bounding box center [146, 432] width 136 height 15
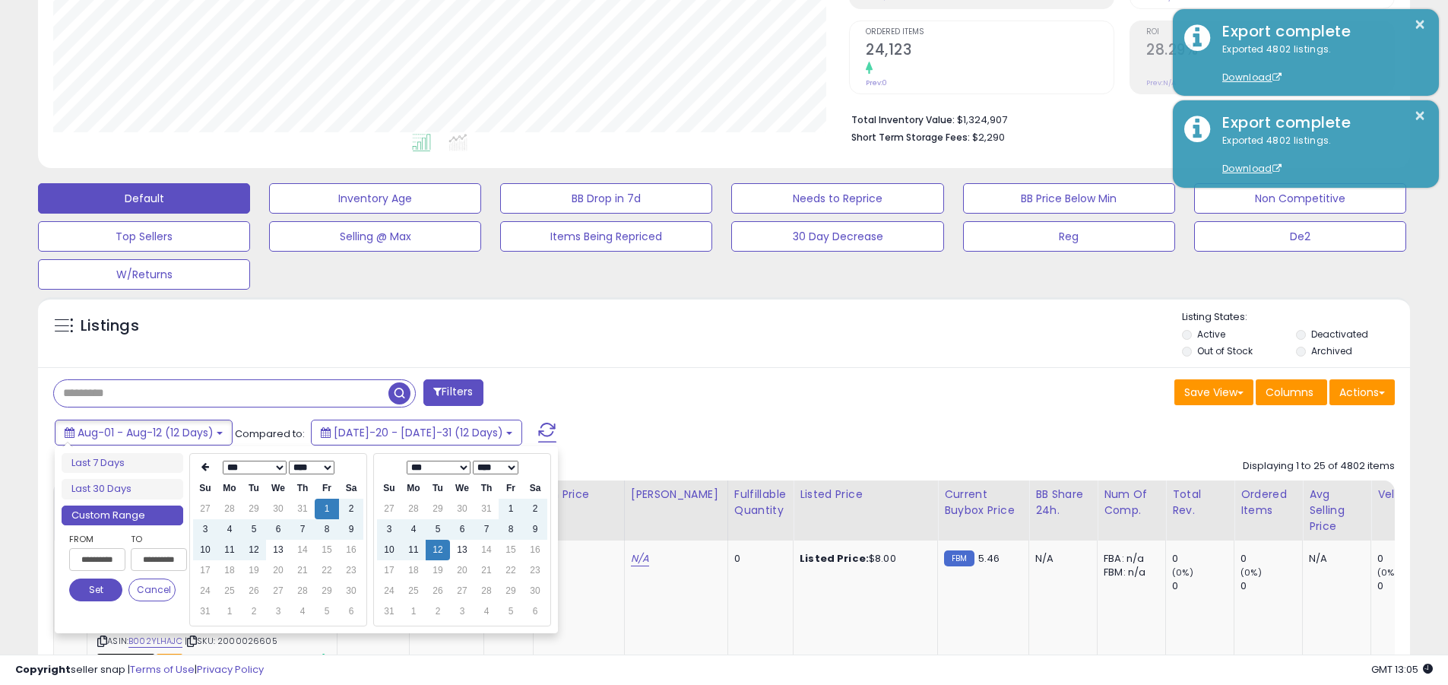
click at [97, 560] on input "**********" at bounding box center [97, 559] width 56 height 23
type input "**********"
click at [96, 590] on button "Set" at bounding box center [95, 590] width 53 height 23
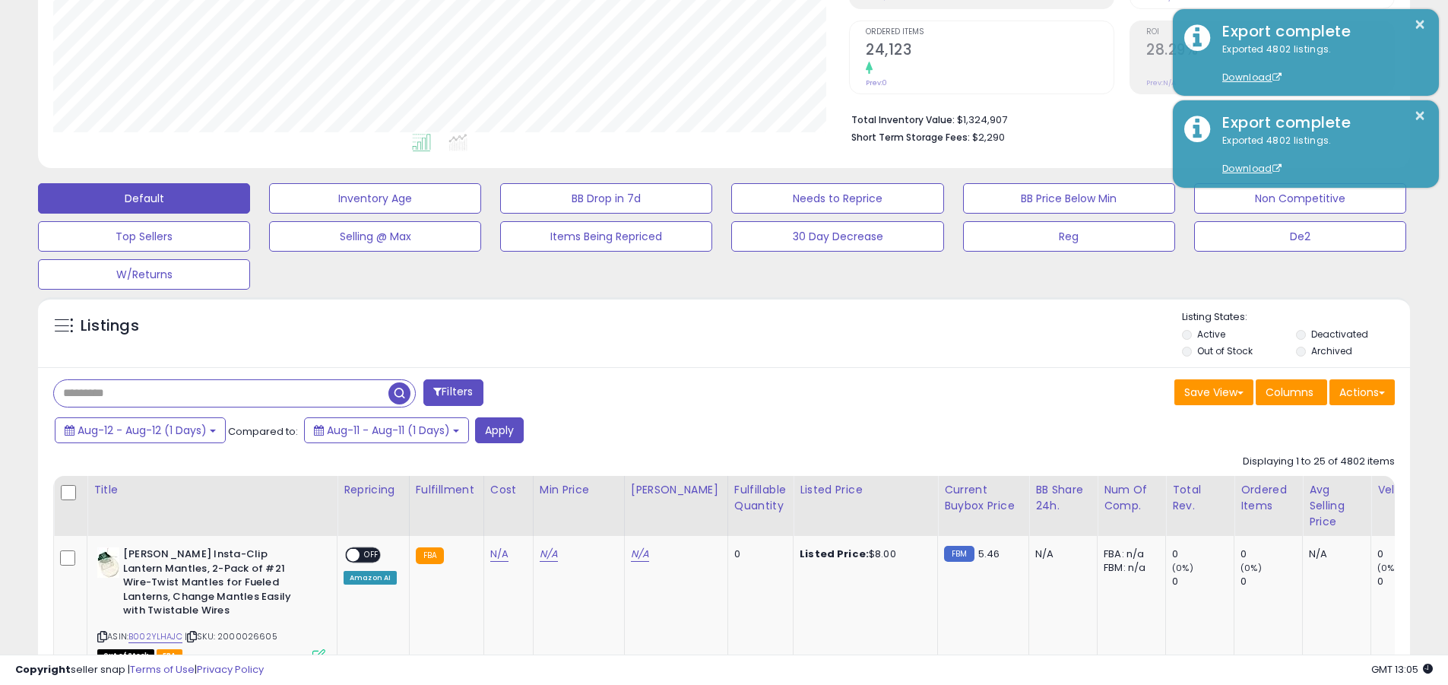
click at [221, 393] on input "text" at bounding box center [221, 393] width 335 height 27
click at [500, 430] on button "Apply" at bounding box center [499, 430] width 49 height 26
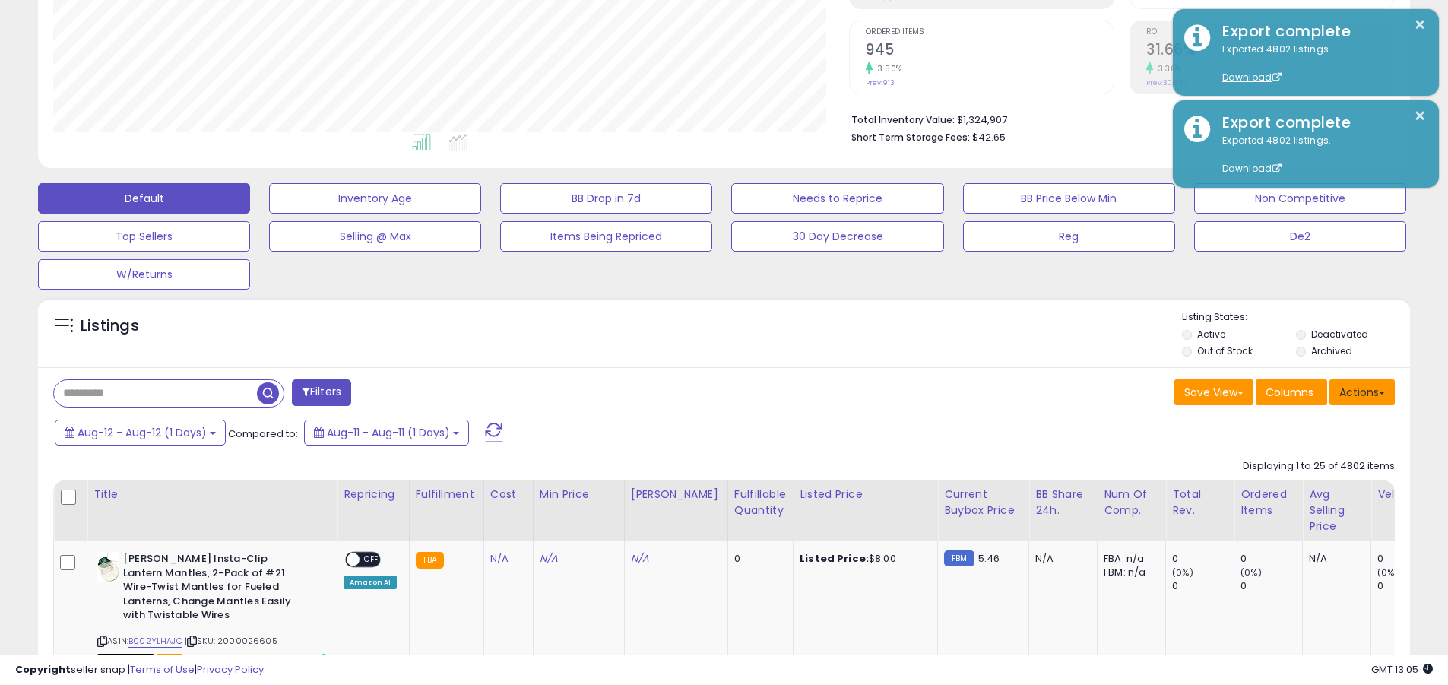
click at [694, 392] on button "Actions" at bounding box center [1362, 392] width 65 height 26
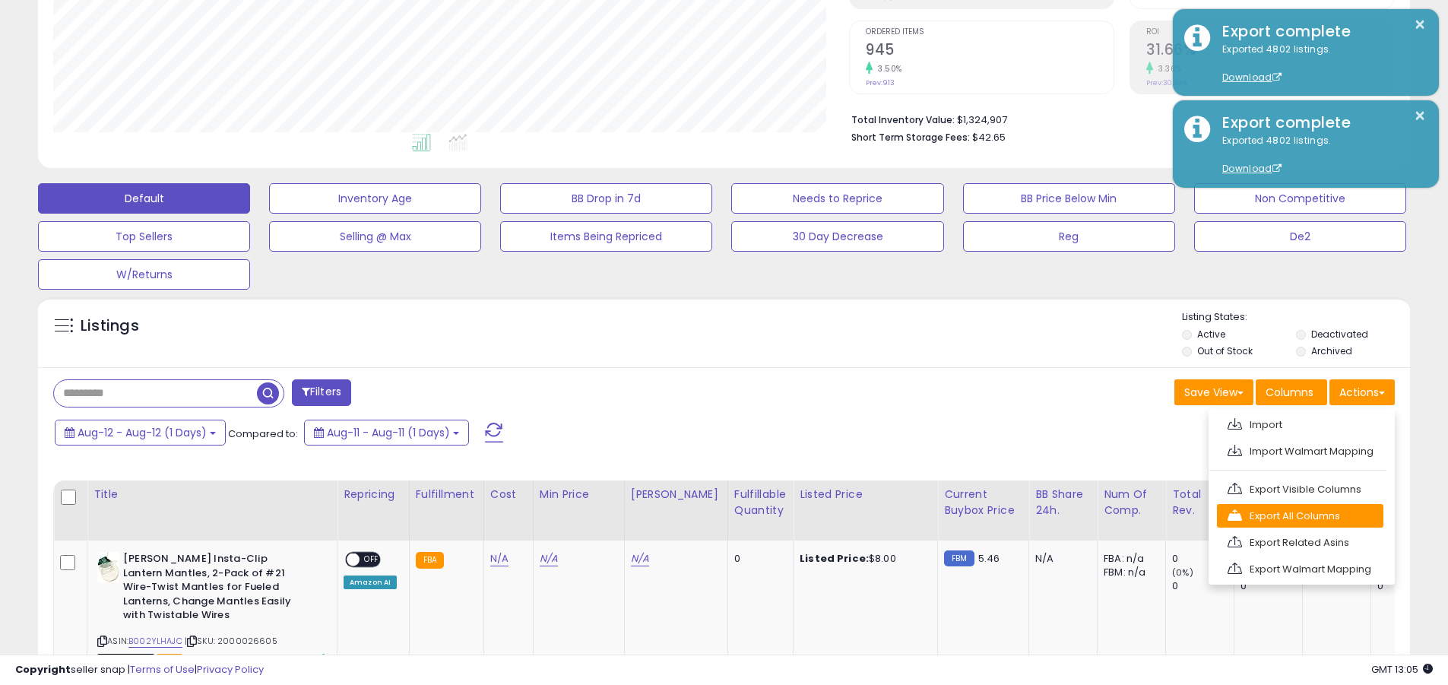
click at [694, 515] on link "Export All Columns" at bounding box center [1300, 516] width 167 height 24
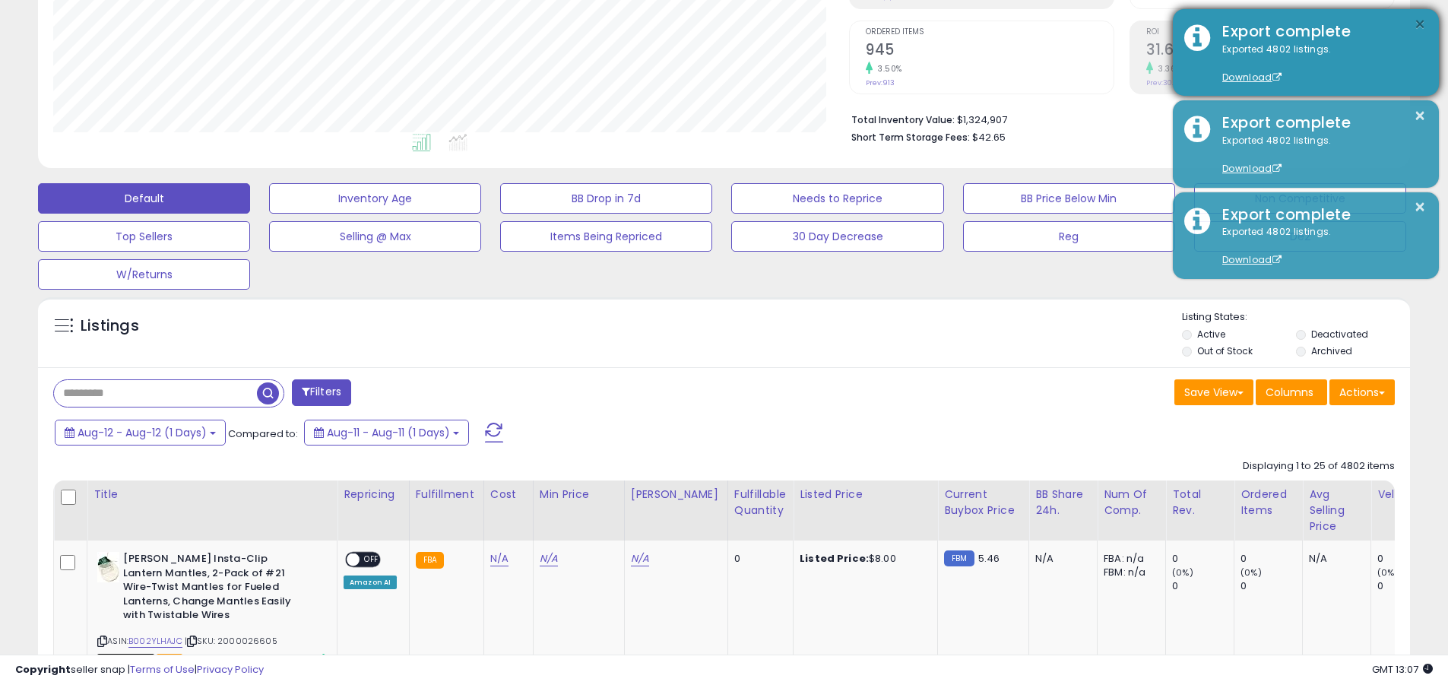
click at [694, 24] on button "×" at bounding box center [1420, 24] width 12 height 19
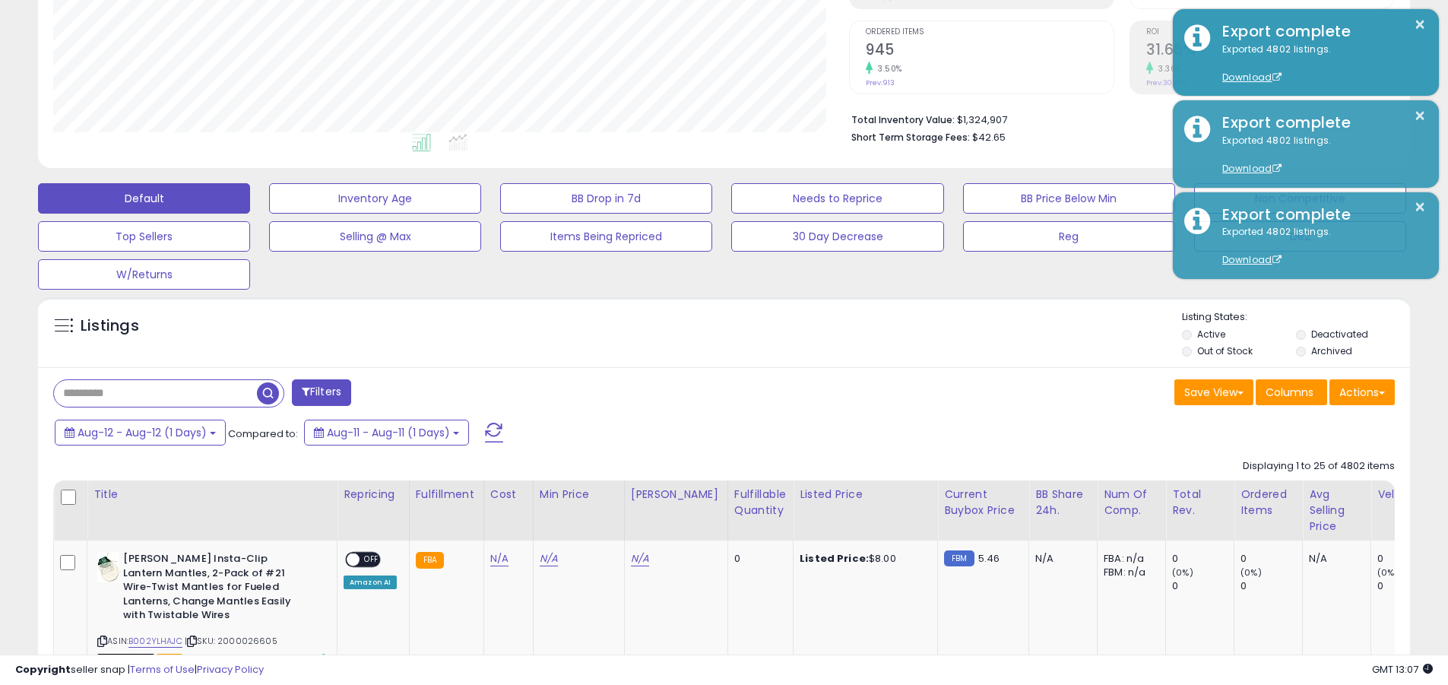
click at [155, 393] on input "text" at bounding box center [155, 393] width 203 height 27
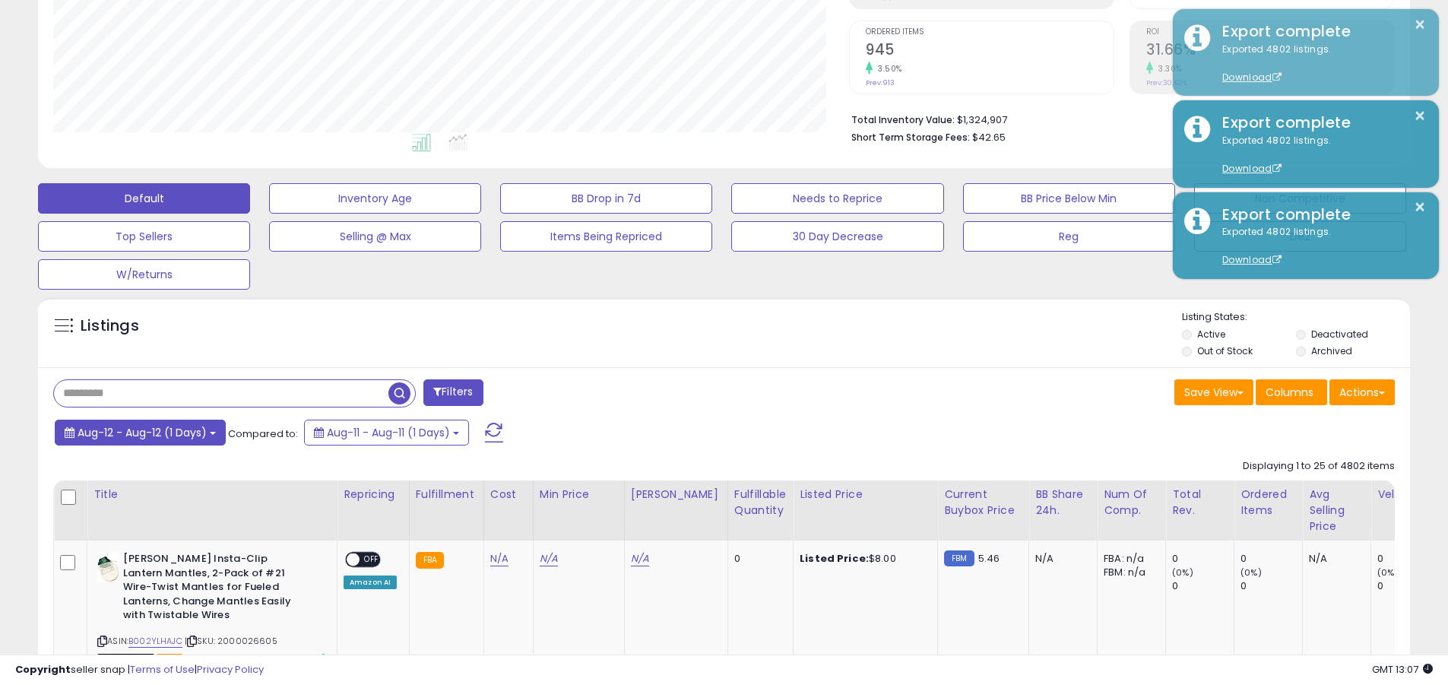
click at [142, 432] on span "Aug-12 - Aug-12 (1 Days)" at bounding box center [142, 432] width 129 height 15
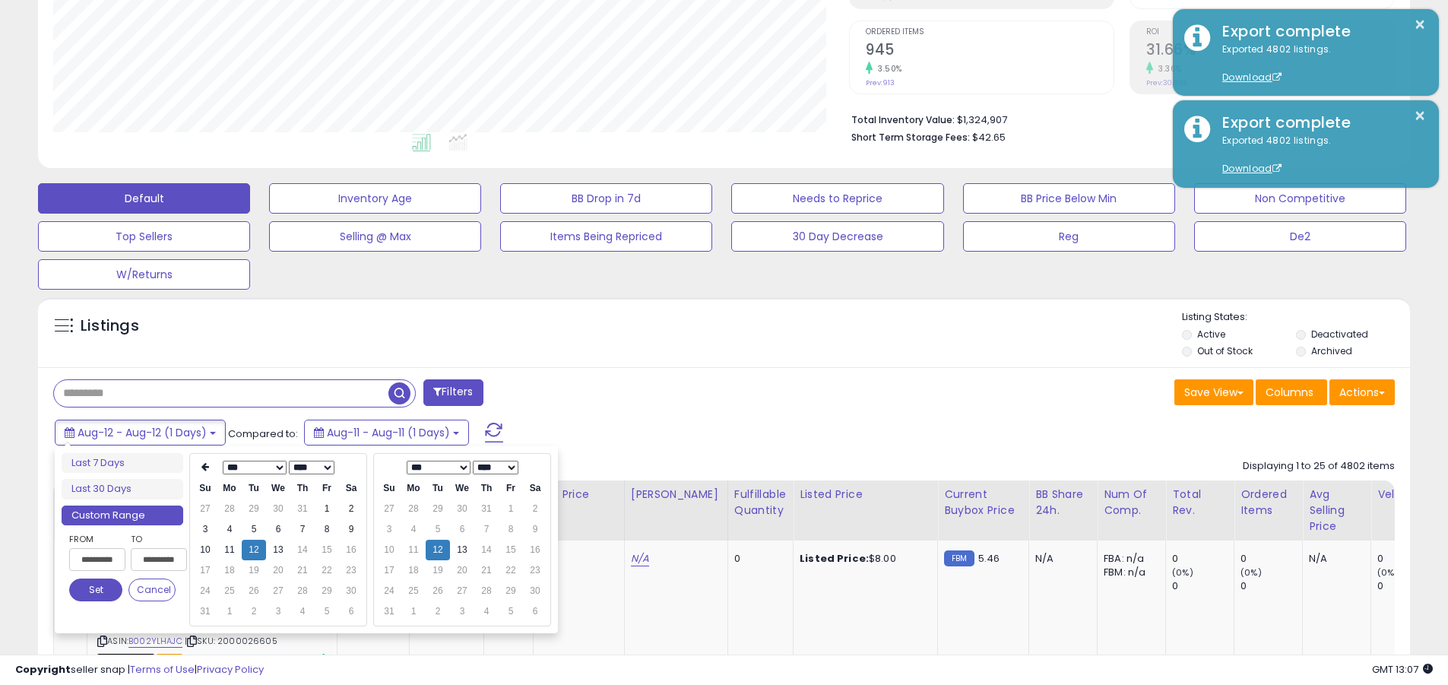
click at [97, 560] on input "**********" at bounding box center [97, 559] width 56 height 23
type input "**********"
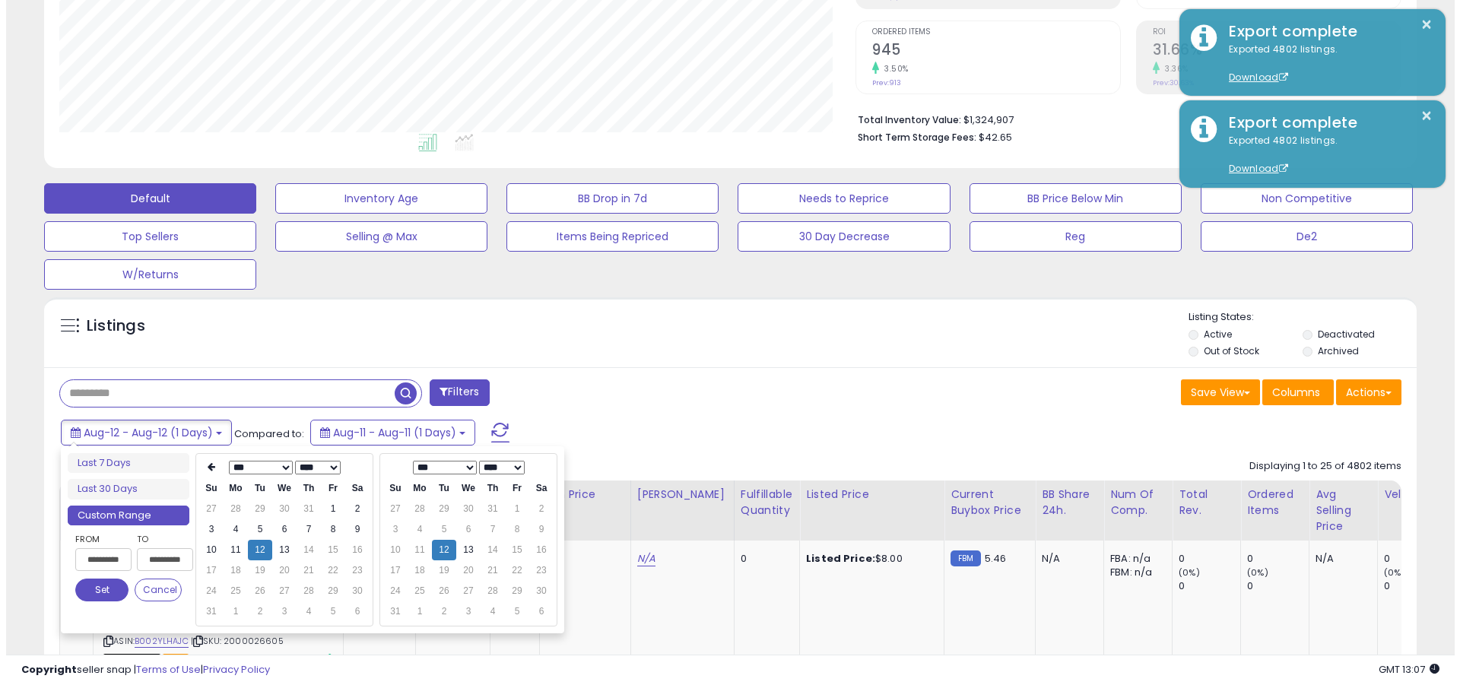
scroll to position [0, 1]
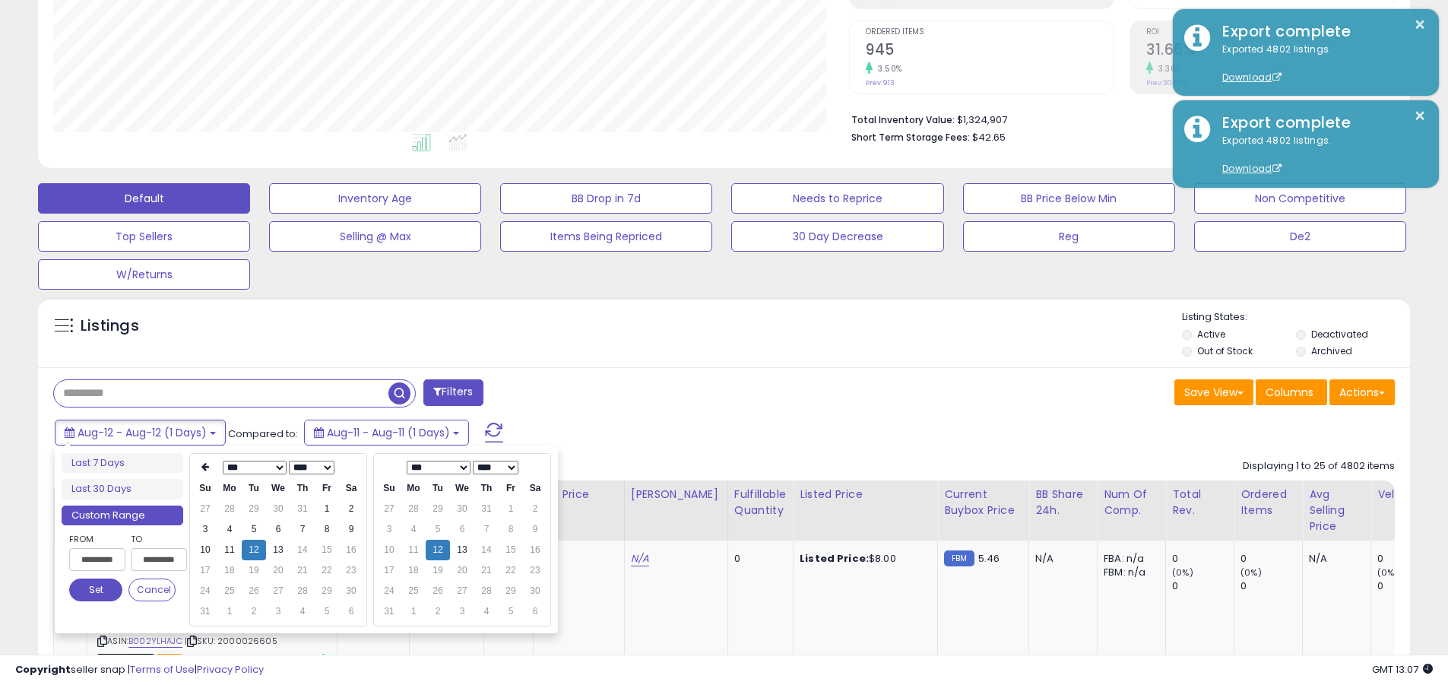
click at [96, 590] on button "Set" at bounding box center [95, 590] width 53 height 23
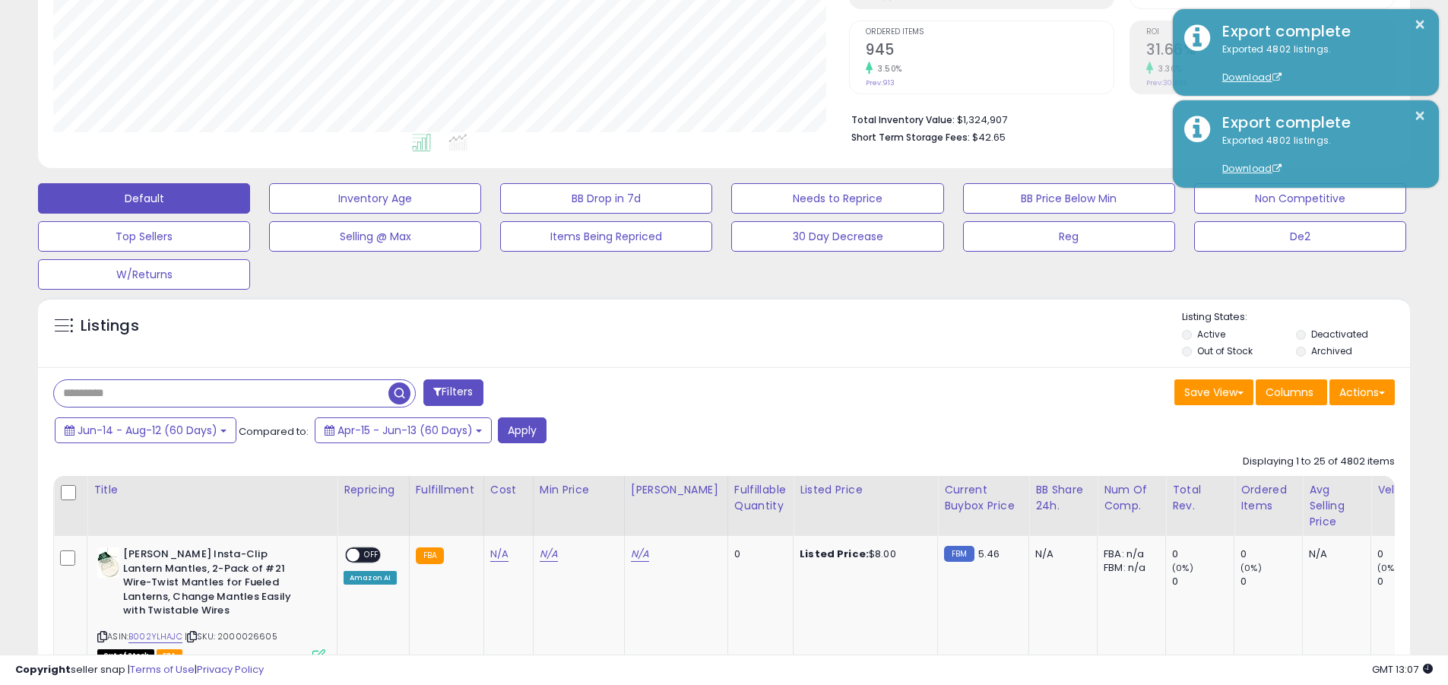
click at [221, 393] on input "text" at bounding box center [221, 393] width 335 height 27
click at [521, 430] on button "Apply" at bounding box center [522, 430] width 49 height 26
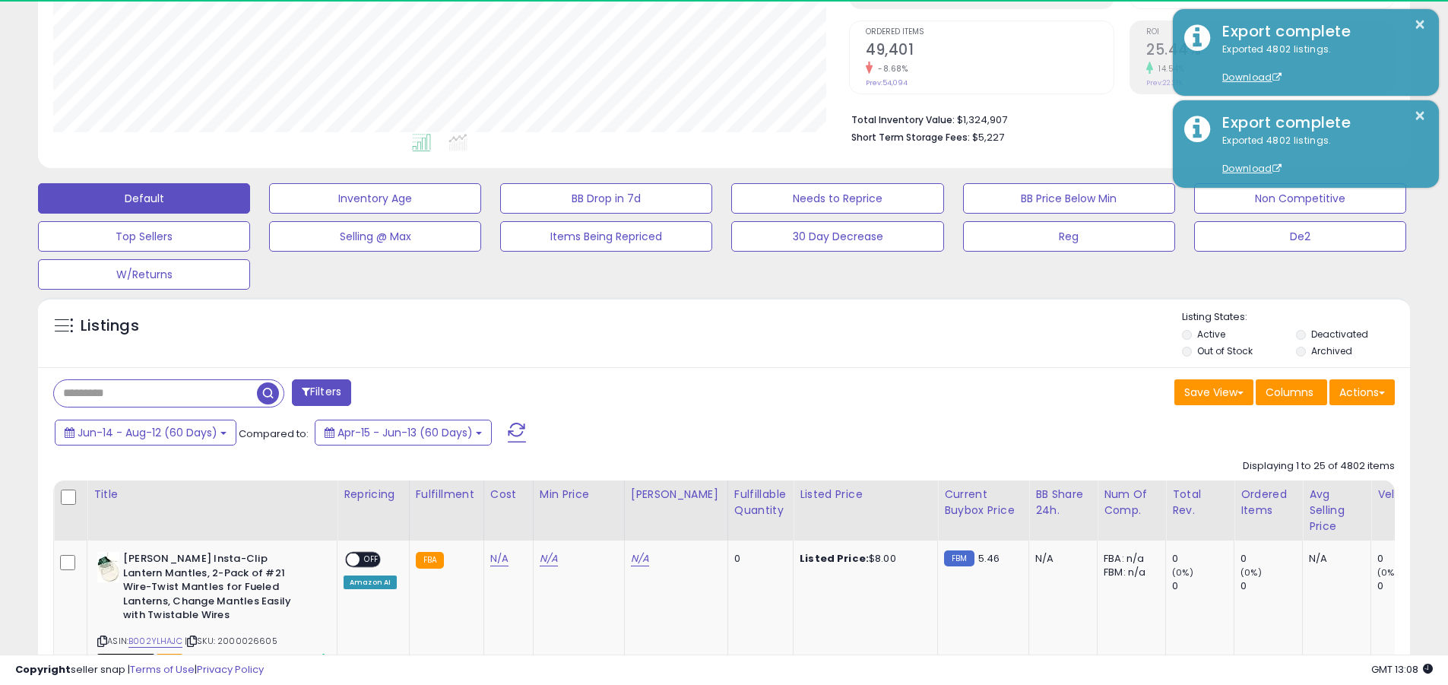
scroll to position [312, 796]
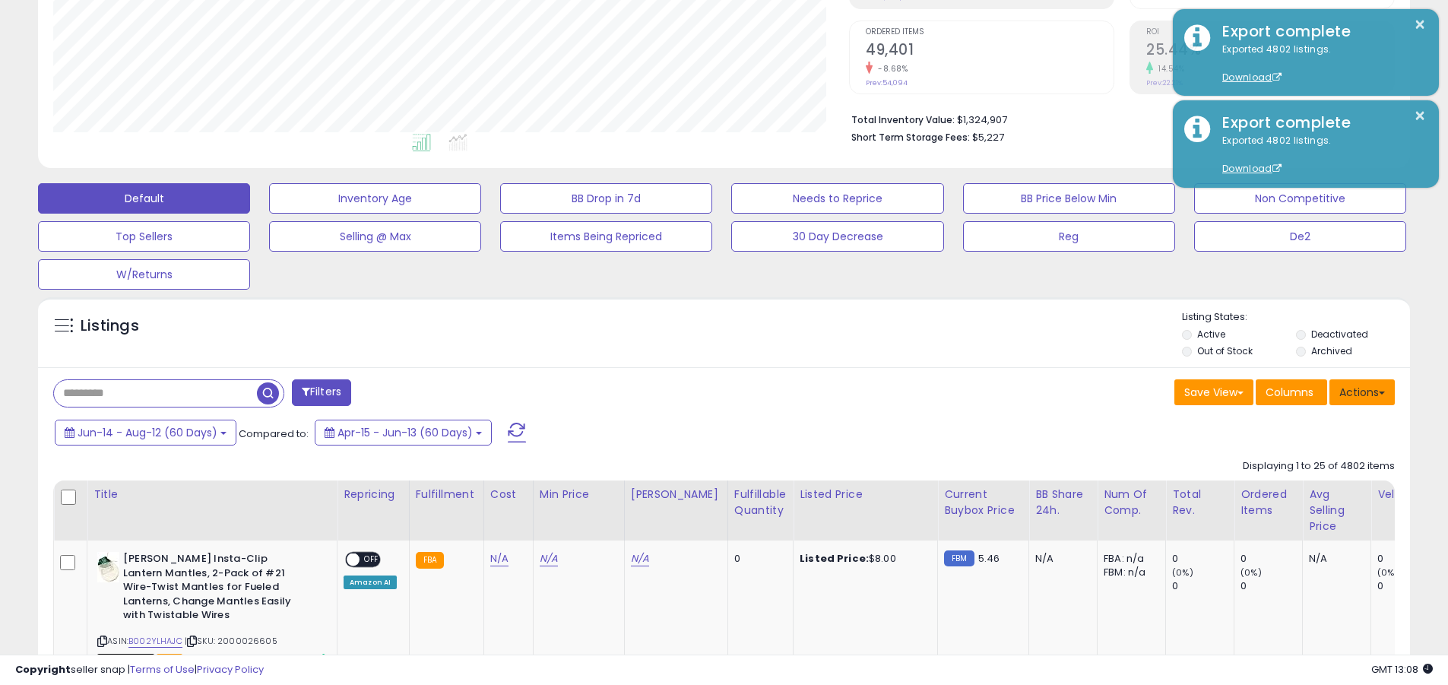
click at [694, 392] on button "Actions" at bounding box center [1362, 392] width 65 height 26
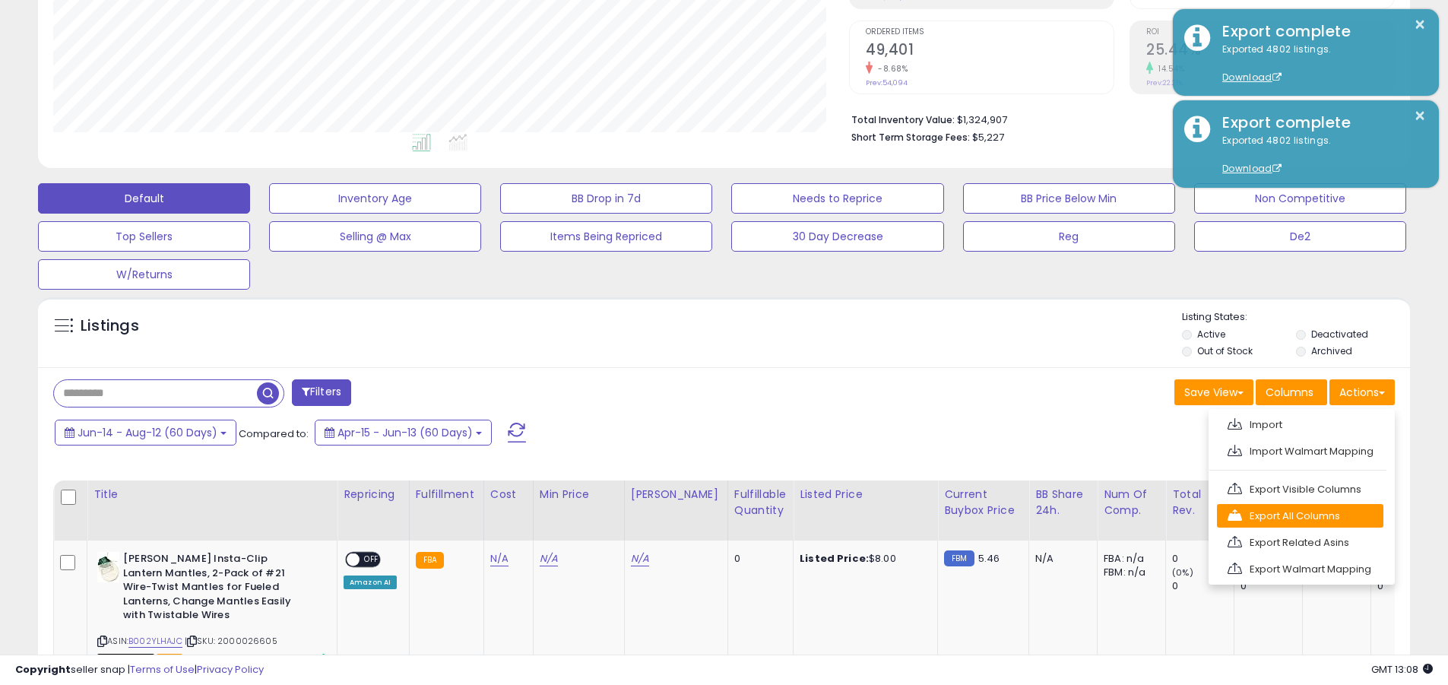
click at [694, 515] on link "Export All Columns" at bounding box center [1300, 516] width 167 height 24
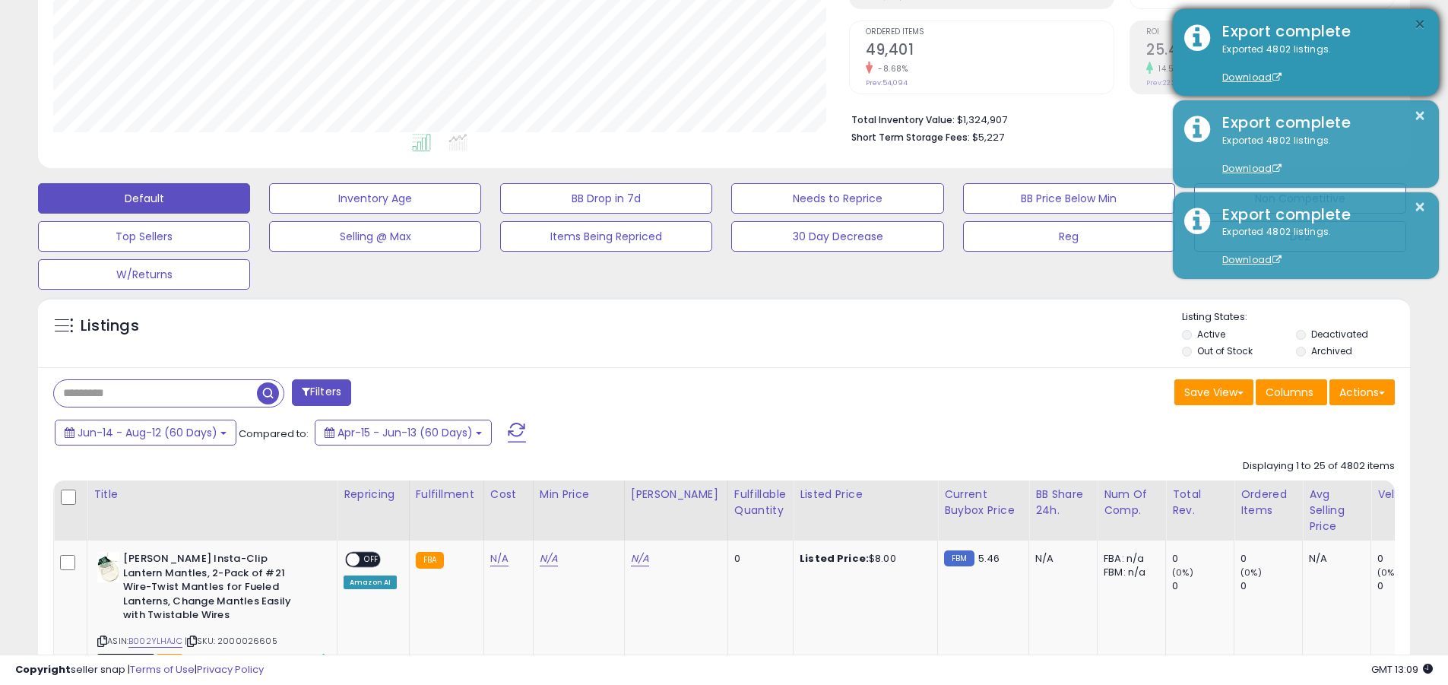
click at [694, 24] on button "×" at bounding box center [1420, 24] width 12 height 19
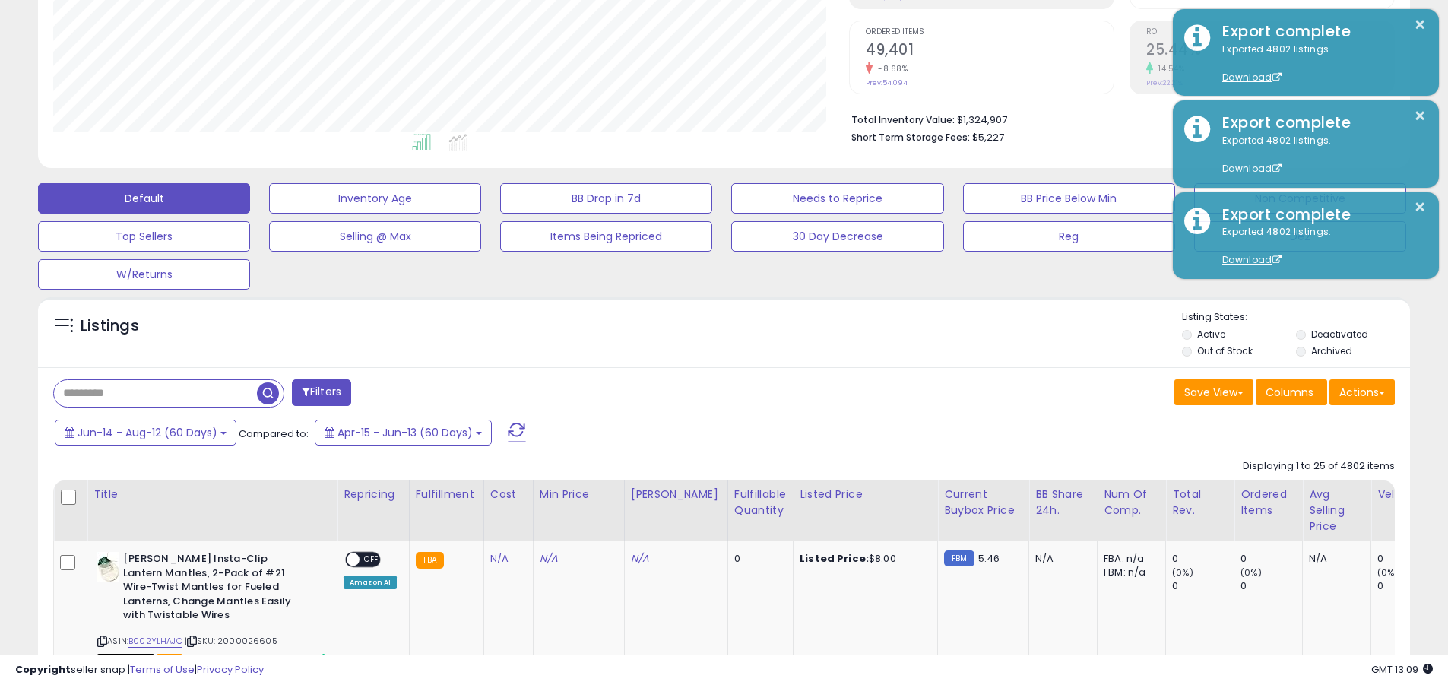
click at [155, 393] on input "text" at bounding box center [155, 393] width 203 height 27
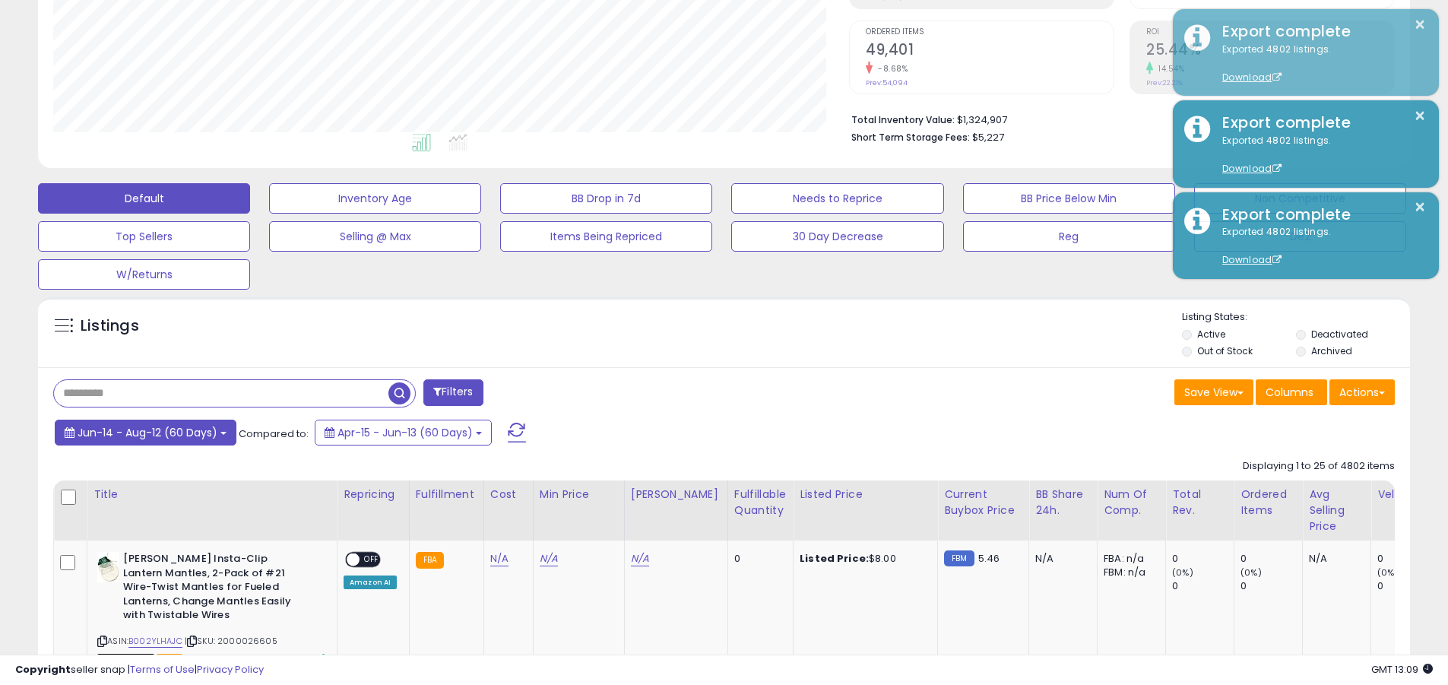
click at [146, 432] on span "Jun-14 - Aug-12 (60 Days)" at bounding box center [148, 432] width 140 height 15
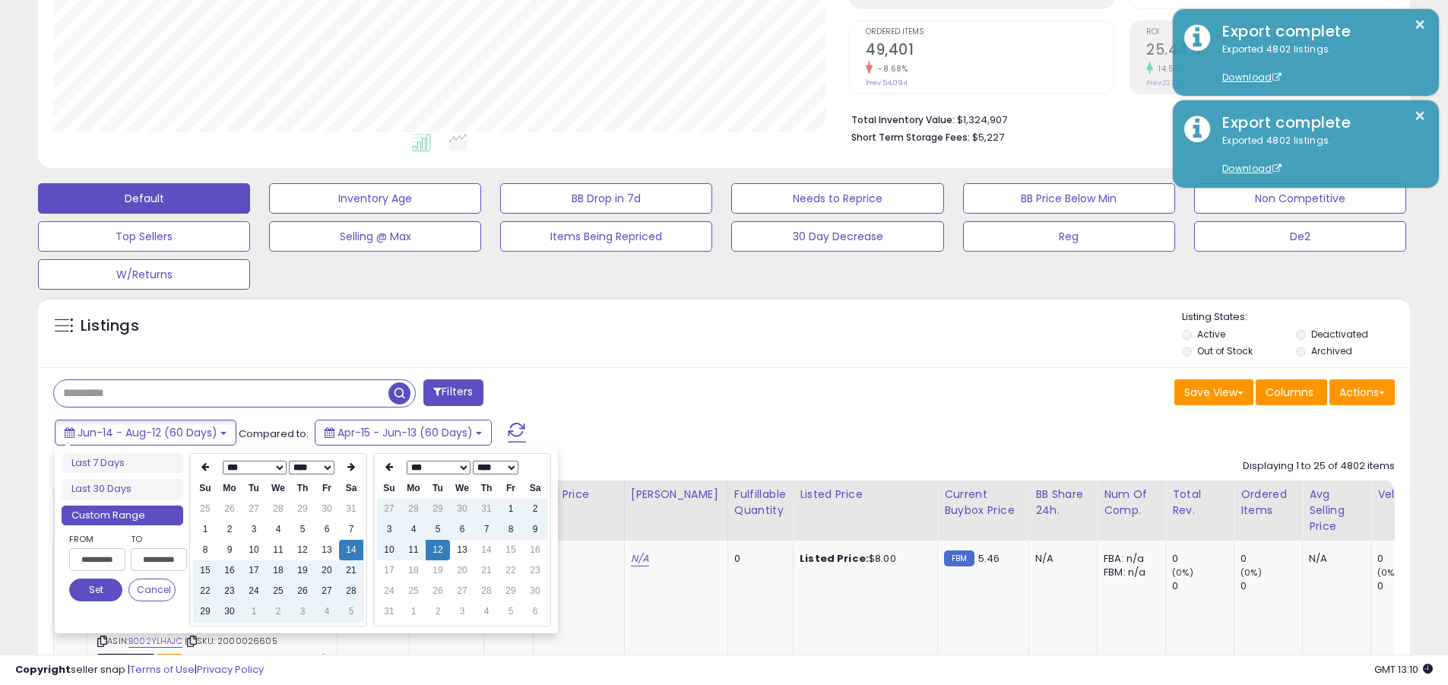
click at [97, 560] on input "**********" at bounding box center [97, 559] width 56 height 23
type input "**********"
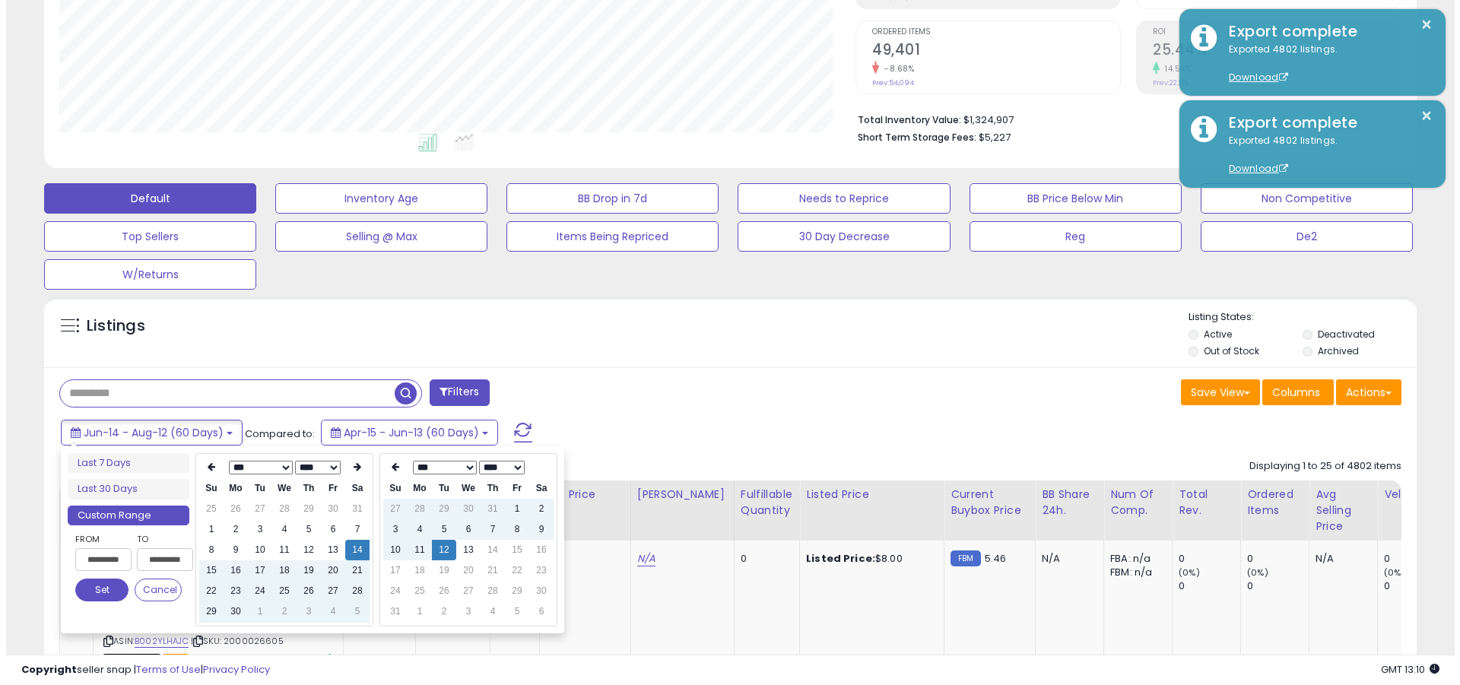
scroll to position [0, 1]
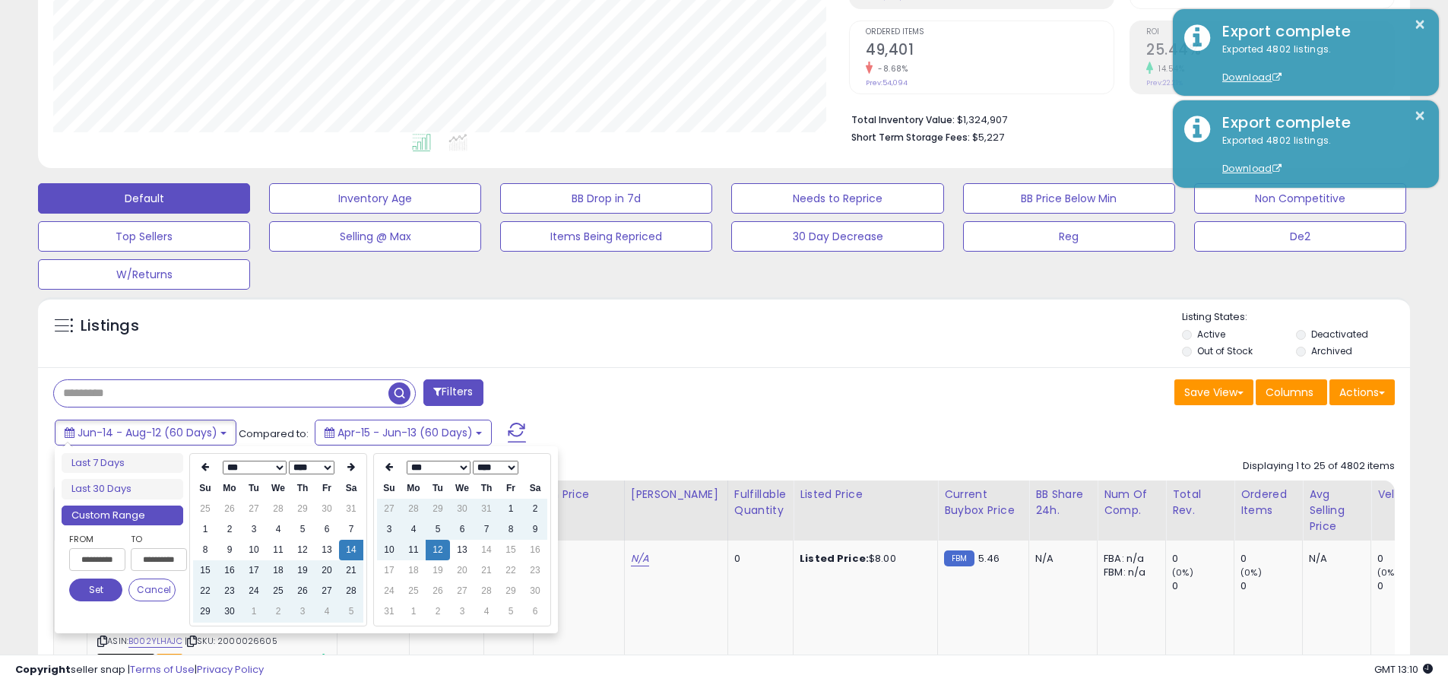
click at [96, 590] on button "Set" at bounding box center [95, 590] width 53 height 23
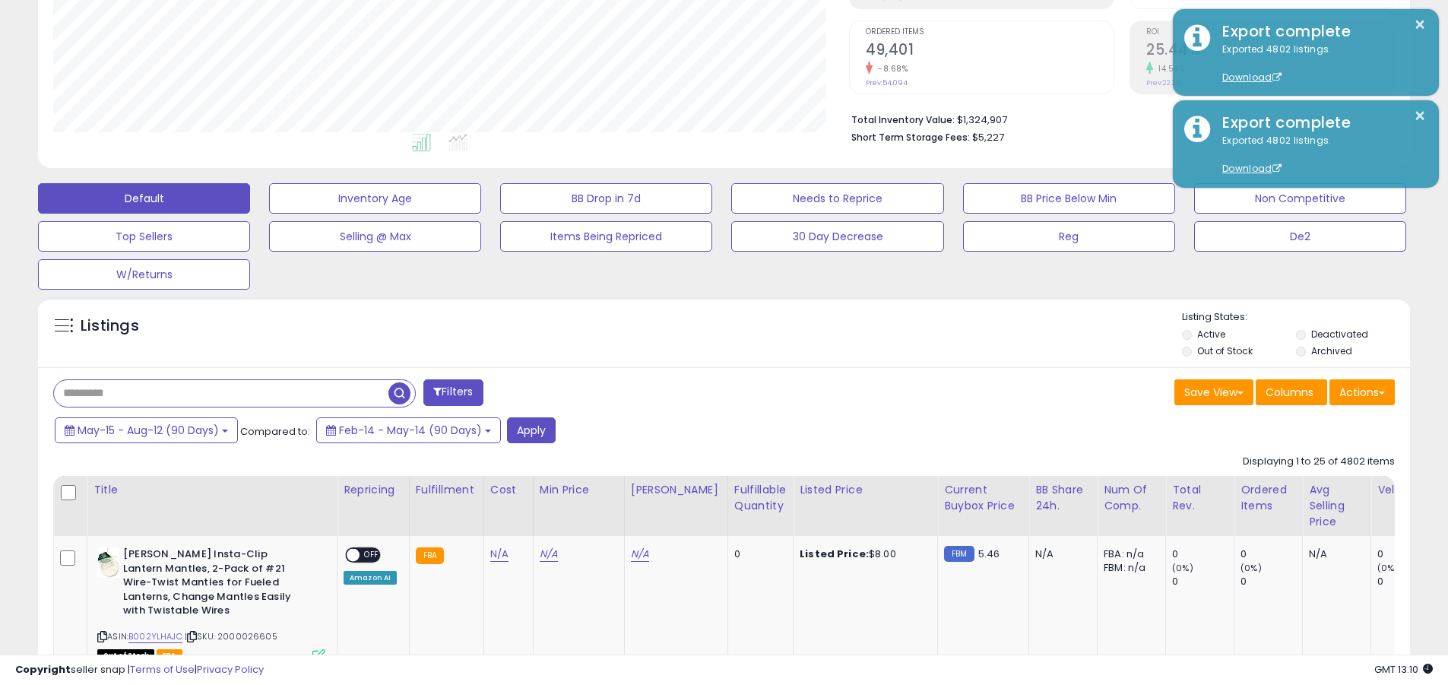
click at [221, 393] on input "text" at bounding box center [221, 393] width 335 height 27
click at [528, 430] on button "Apply" at bounding box center [531, 430] width 49 height 26
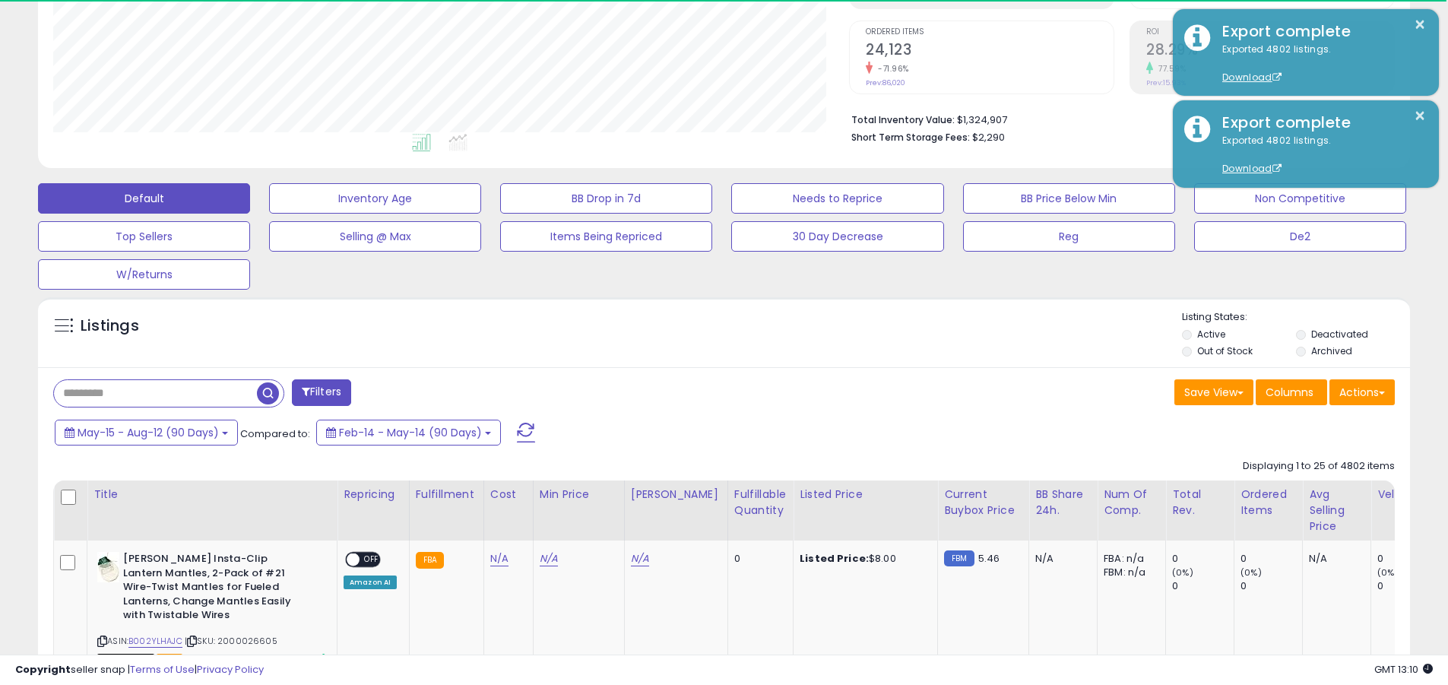
scroll to position [312, 796]
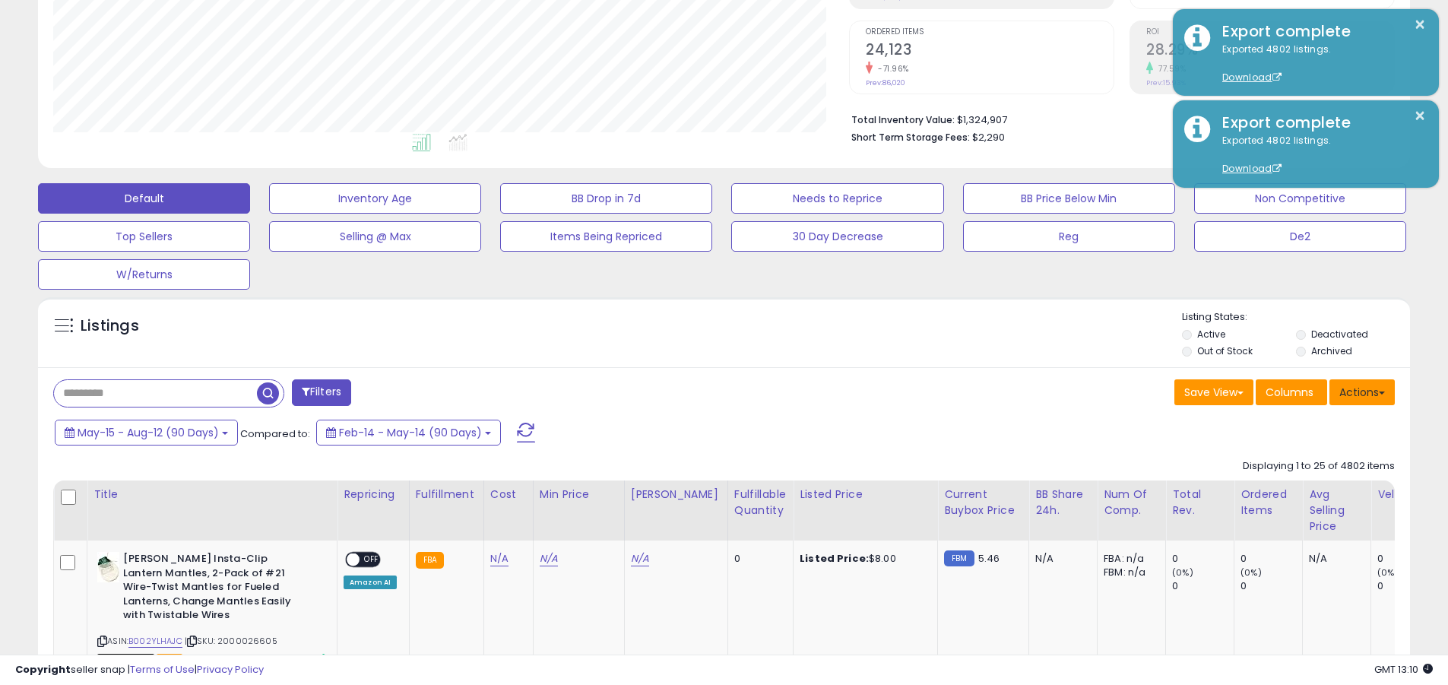
click at [694, 392] on button "Actions" at bounding box center [1362, 392] width 65 height 26
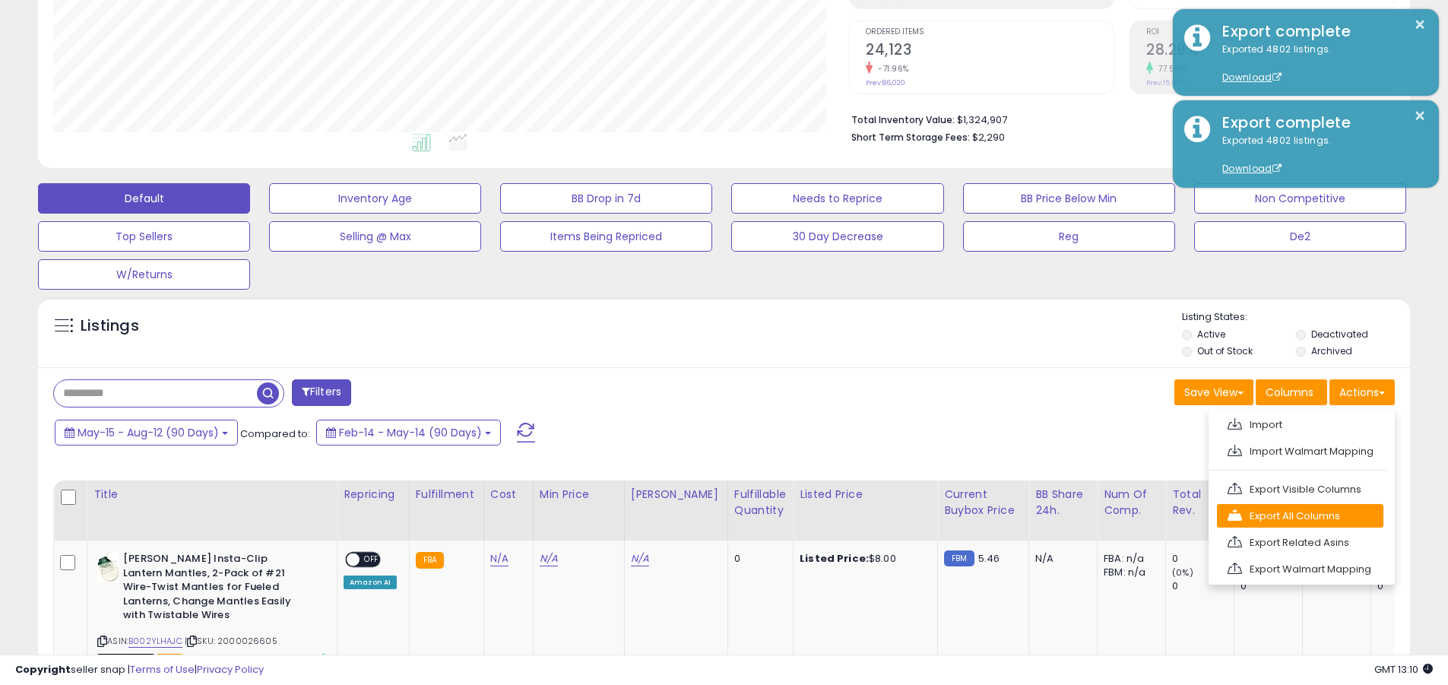
click at [694, 515] on link "Export All Columns" at bounding box center [1300, 516] width 167 height 24
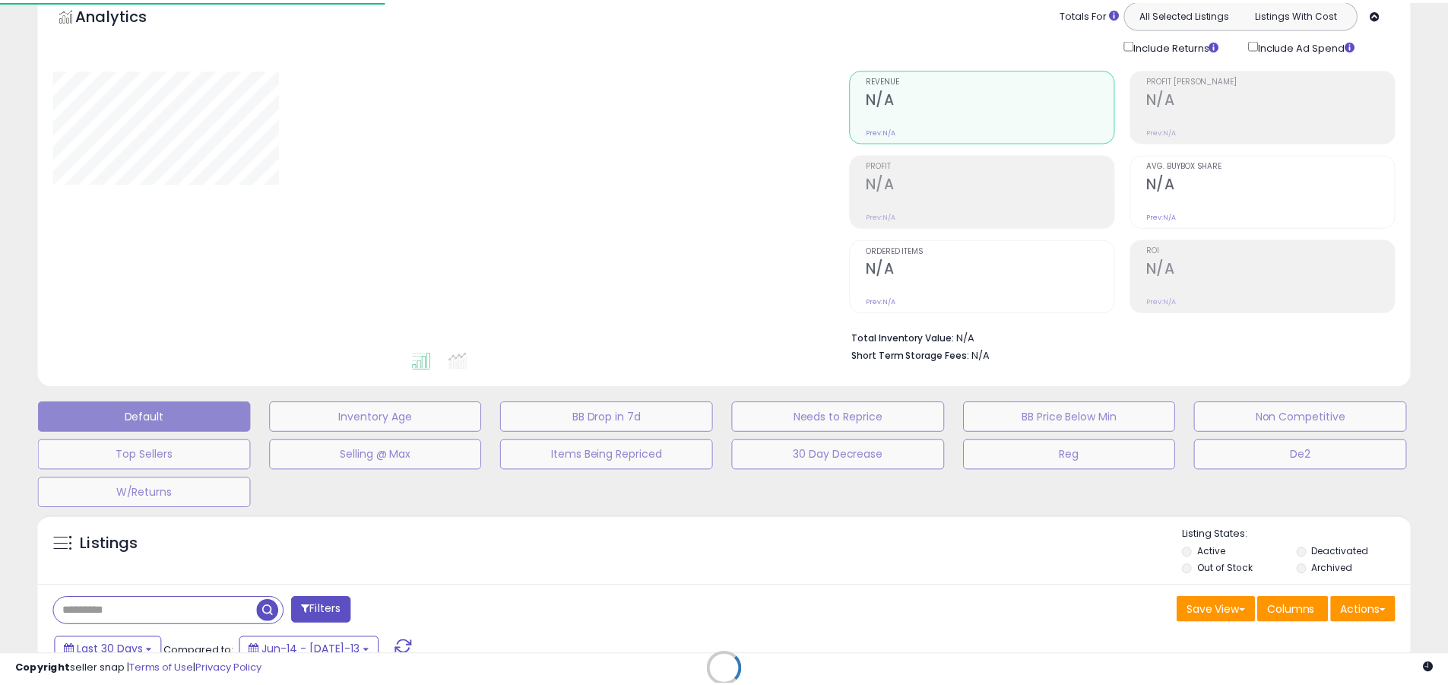
scroll to position [65, 0]
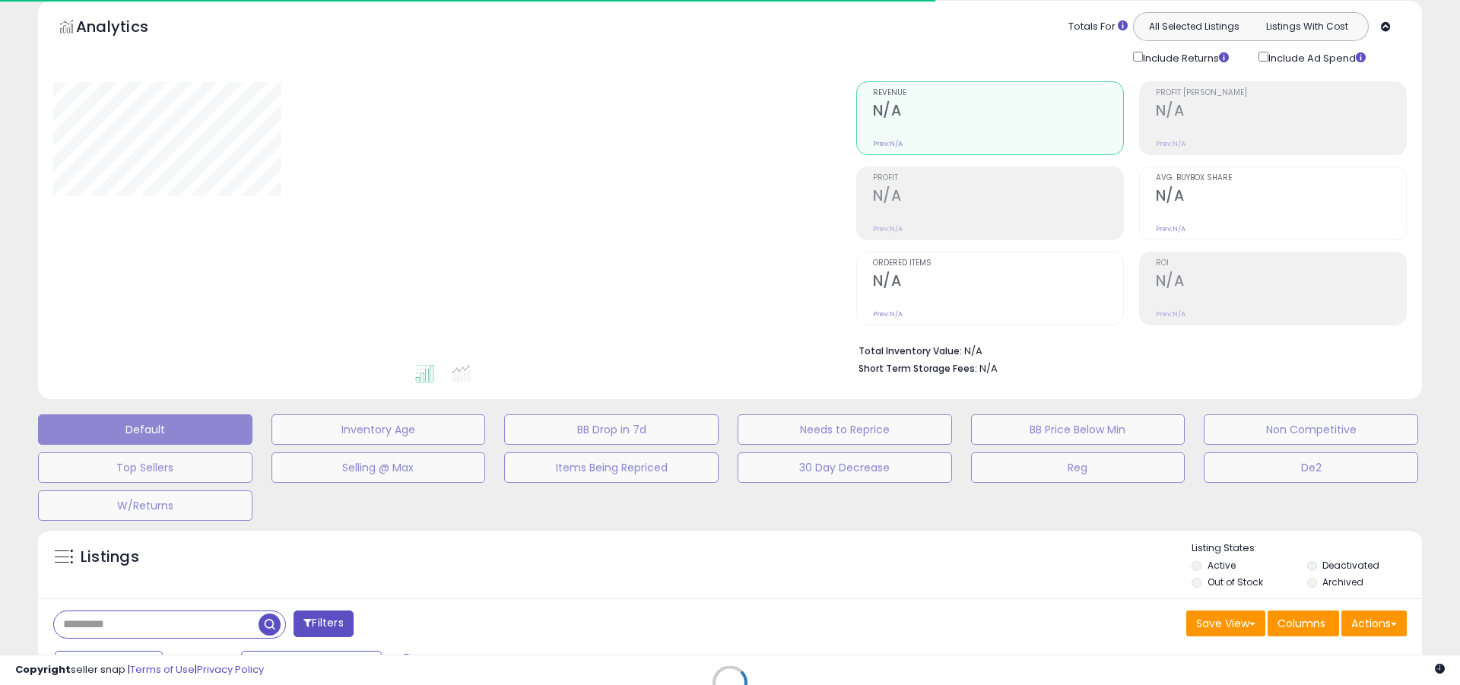
click at [730, 199] on div at bounding box center [443, 221] width 780 height 281
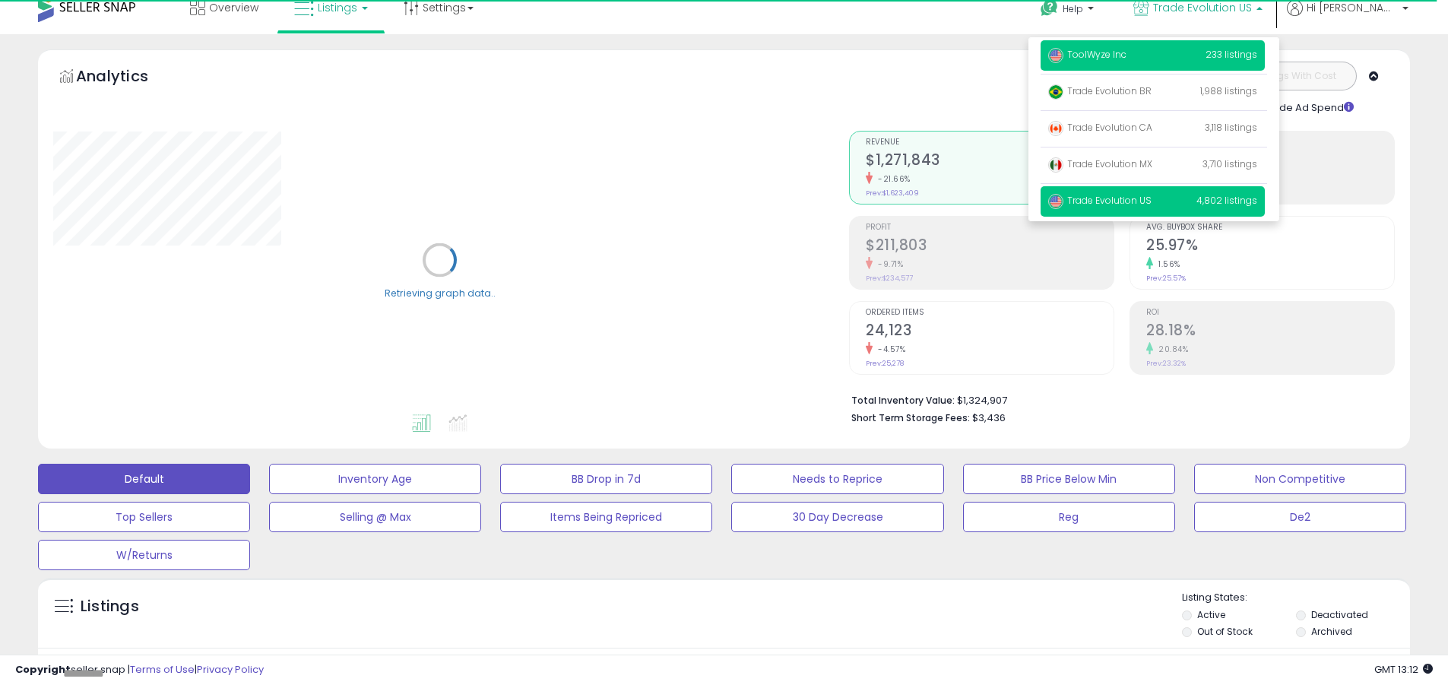
click at [1127, 54] on span "ToolWyze Inc" at bounding box center [1087, 54] width 78 height 13
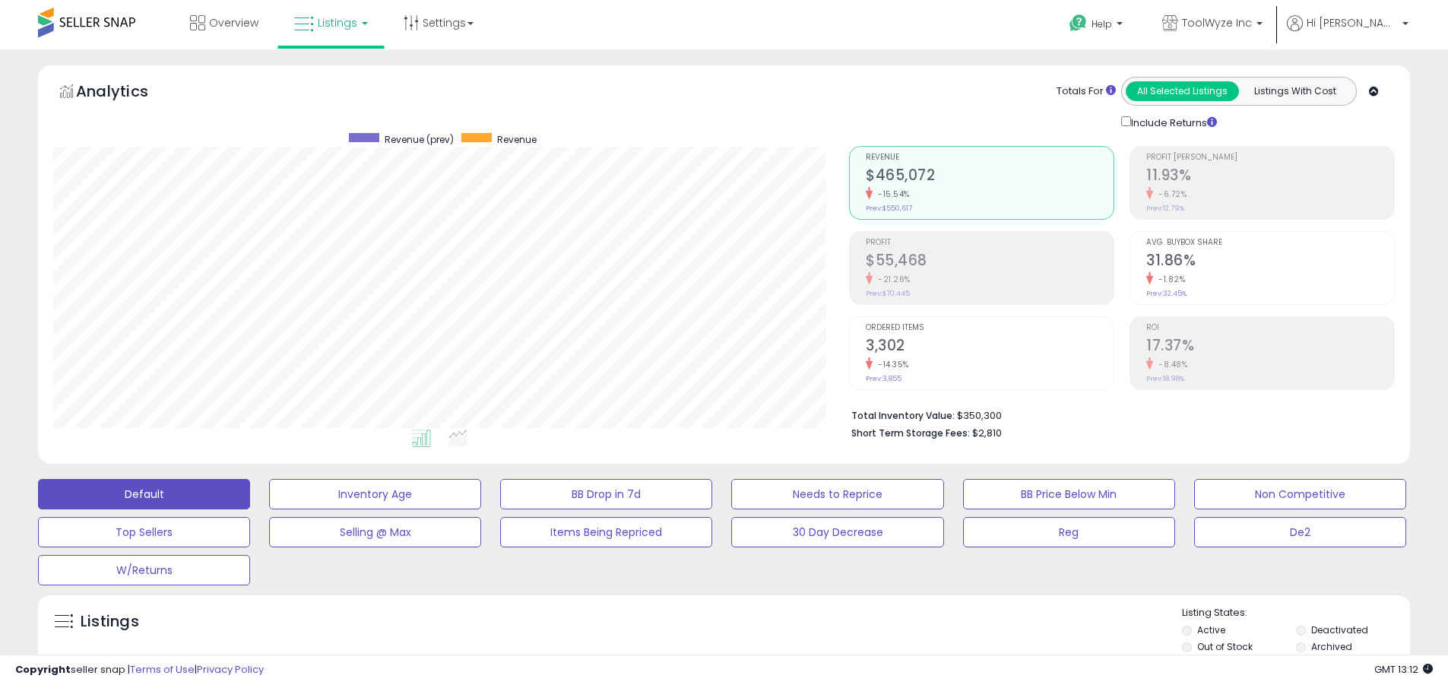
scroll to position [312, 796]
click at [1340, 630] on label "Deactivated" at bounding box center [1340, 629] width 57 height 13
click at [1332, 646] on label "Archived" at bounding box center [1332, 646] width 41 height 13
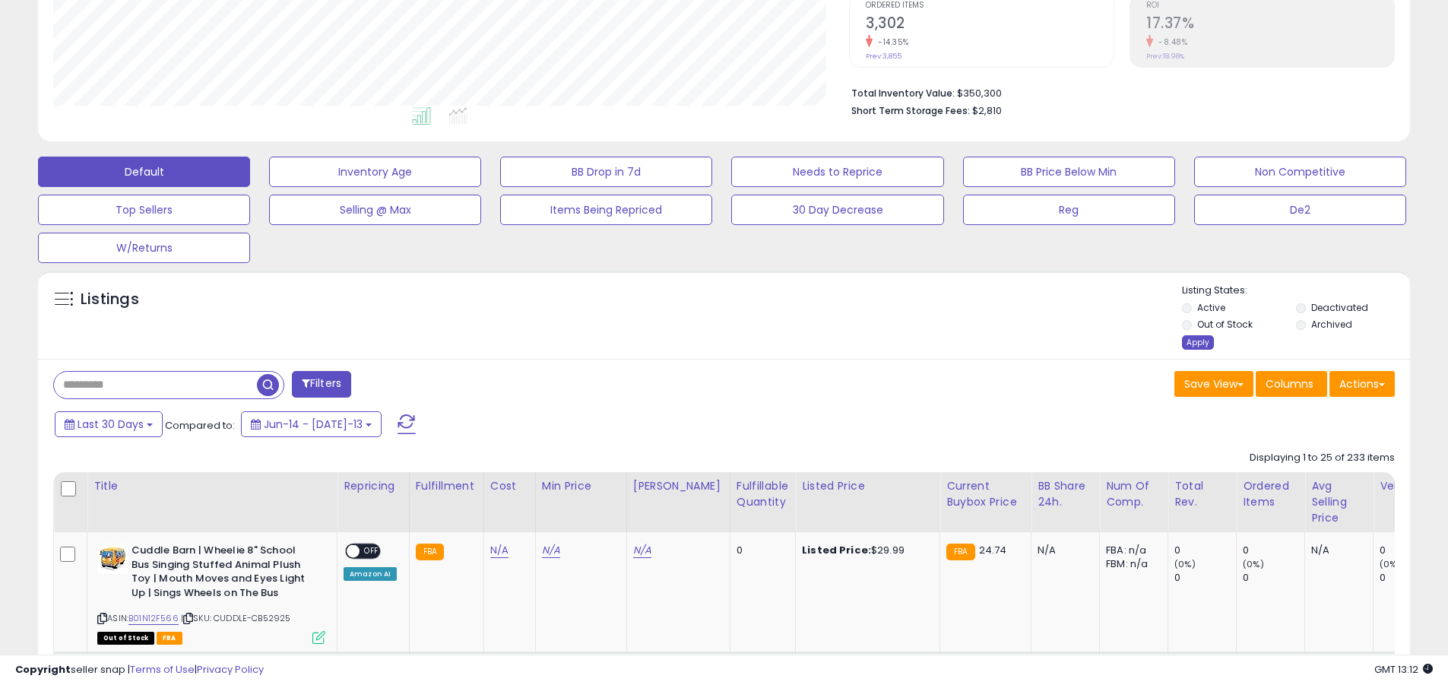
click at [1197, 342] on div "Apply" at bounding box center [1198, 342] width 32 height 14
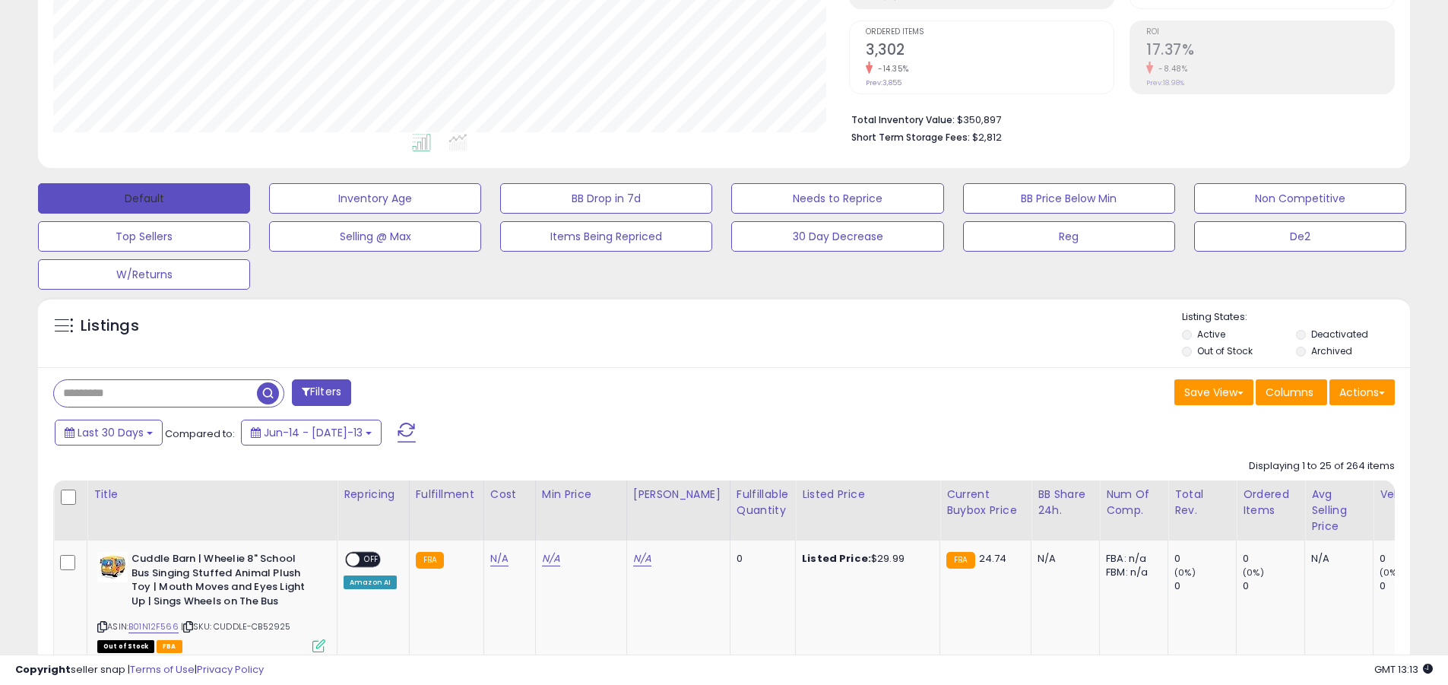
click at [144, 198] on button "Default" at bounding box center [144, 198] width 212 height 30
click at [398, 423] on span at bounding box center [407, 433] width 18 height 20
click at [155, 393] on input "text" at bounding box center [155, 393] width 203 height 27
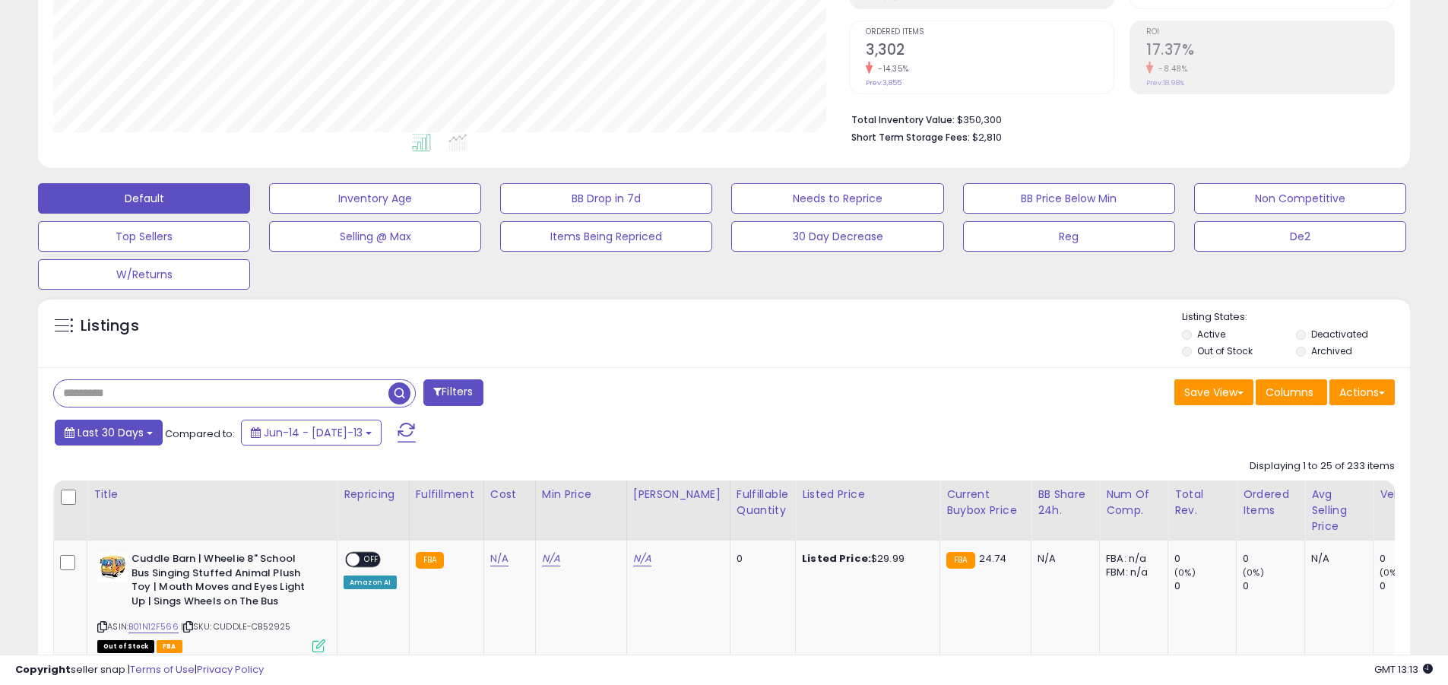
click at [108, 432] on span "Last 30 Days" at bounding box center [111, 432] width 66 height 15
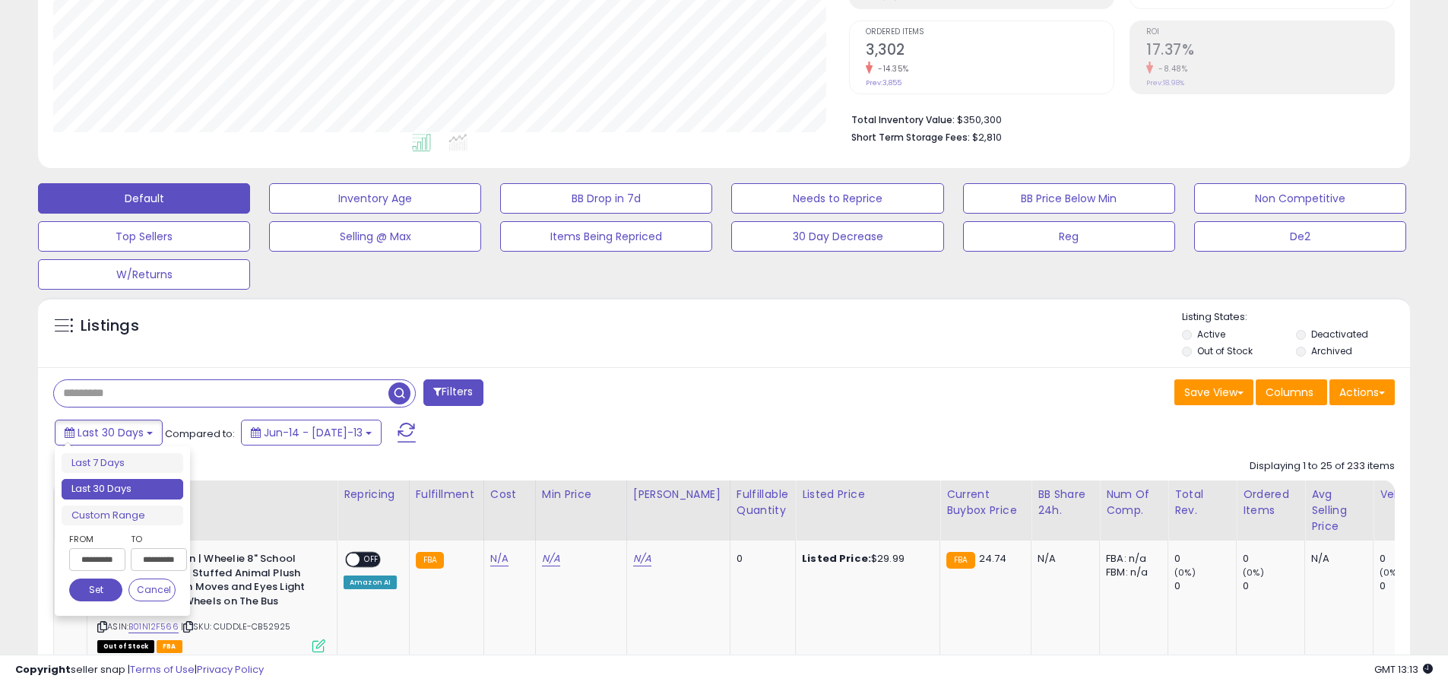
click at [122, 489] on li "Last 30 Days" at bounding box center [123, 489] width 122 height 21
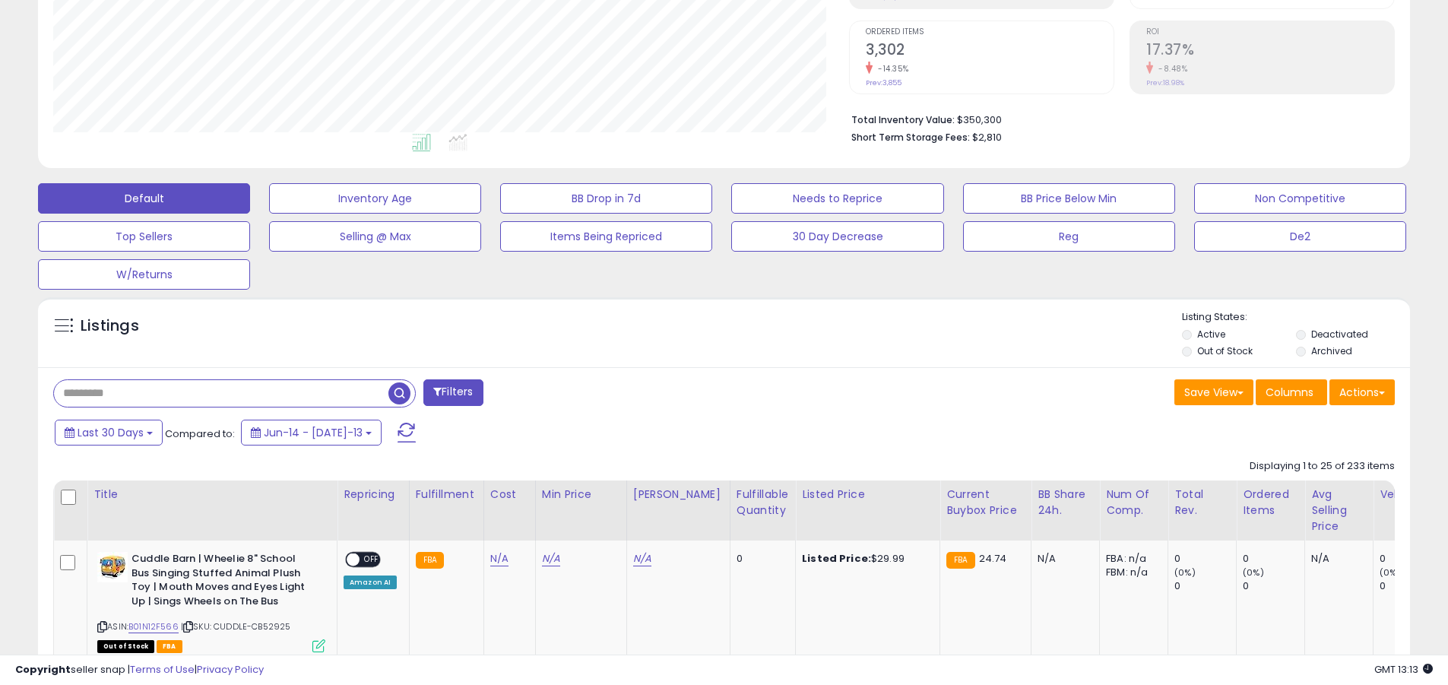
click at [221, 393] on input "text" at bounding box center [221, 393] width 335 height 27
click at [401, 391] on span "button" at bounding box center [400, 393] width 22 height 22
click at [1362, 392] on button "Actions" at bounding box center [1362, 392] width 65 height 26
click at [0, 0] on link "Export Related Asins" at bounding box center [0, 0] width 0 height 0
